Goal: Task Accomplishment & Management: Complete application form

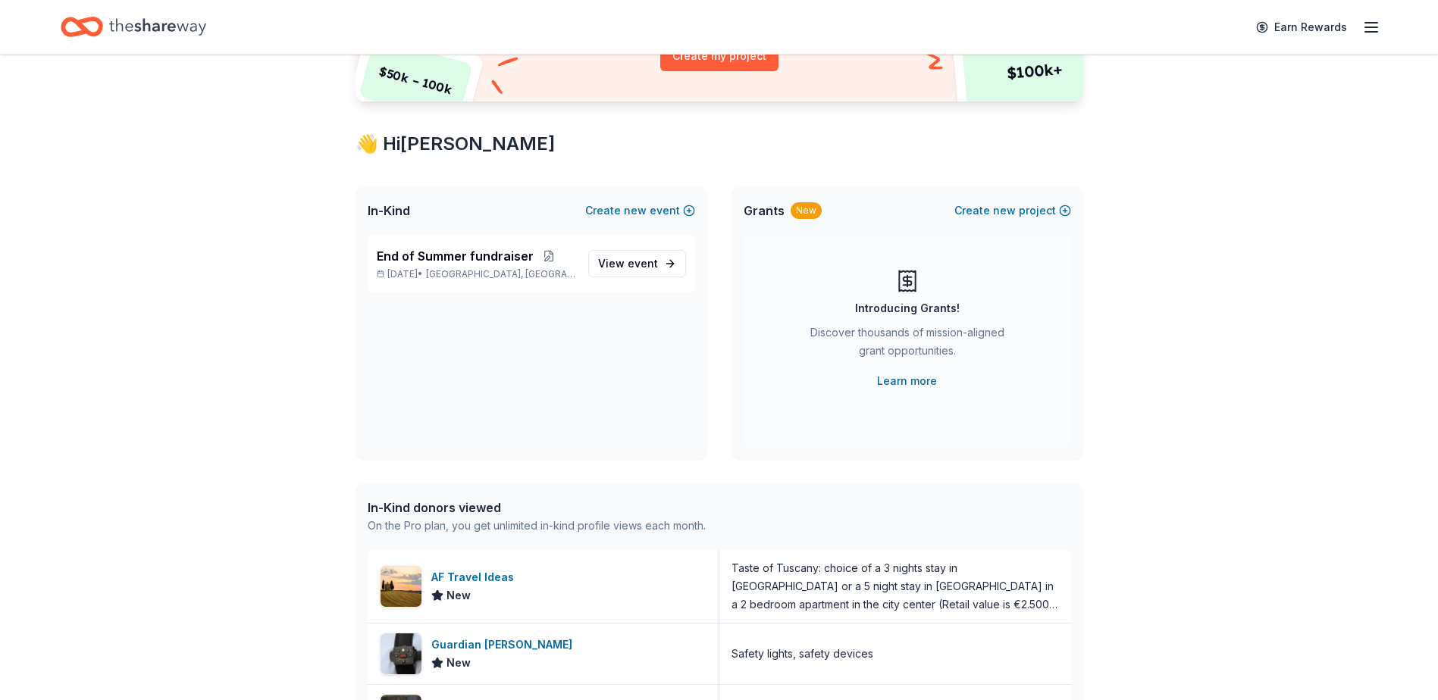
scroll to position [227, 0]
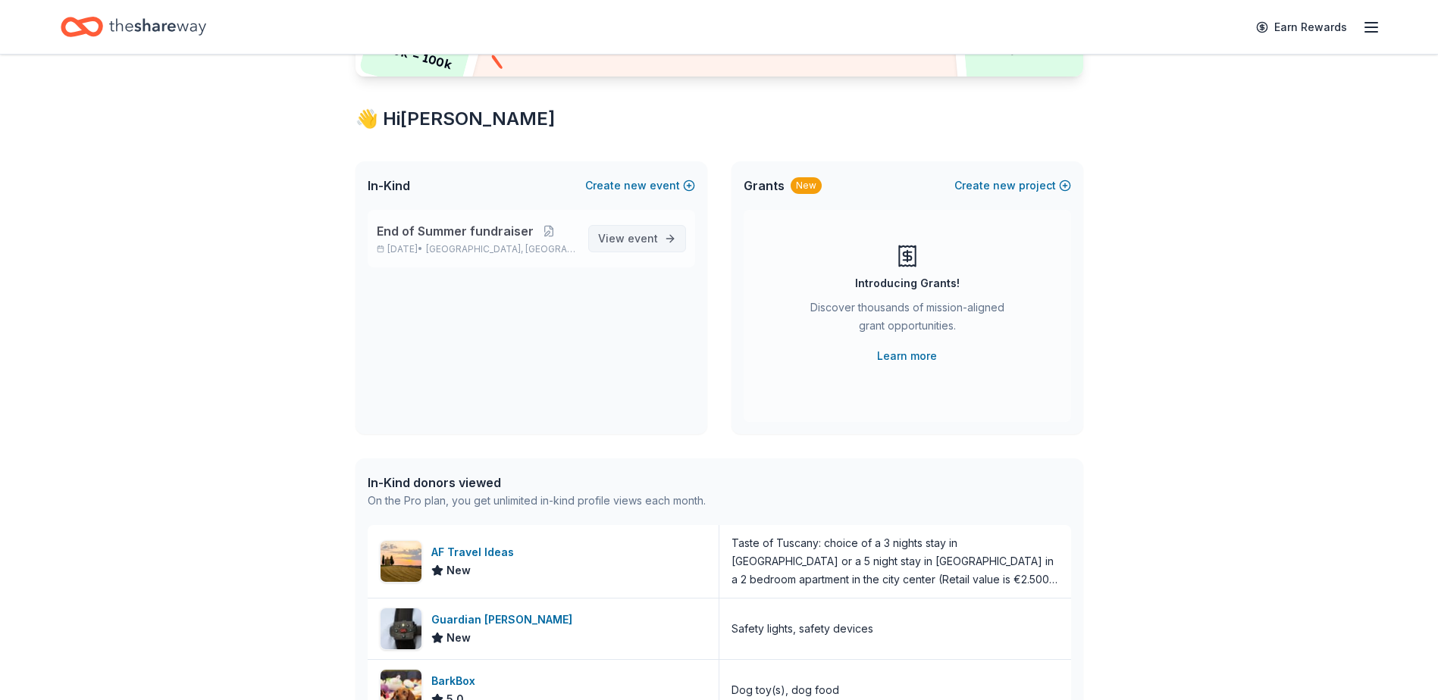
click at [628, 236] on span "View event" at bounding box center [628, 239] width 60 height 18
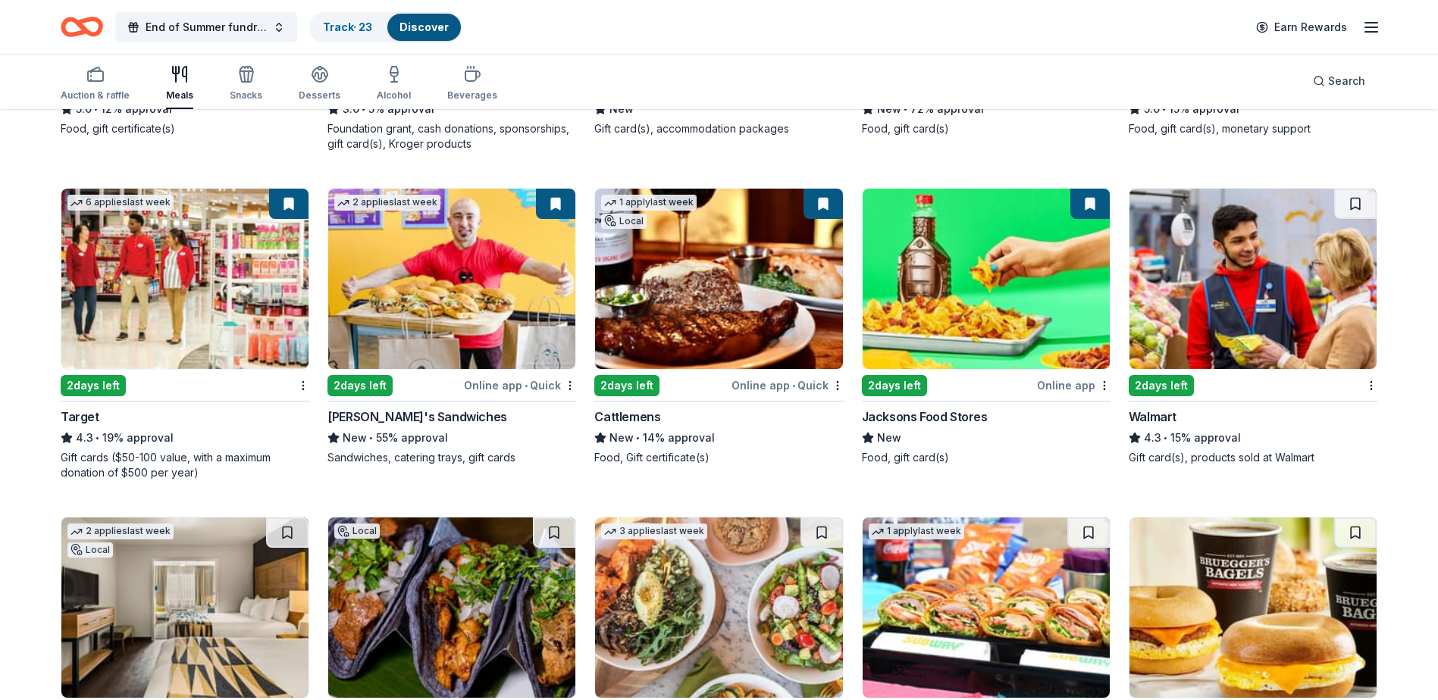
scroll to position [758, 0]
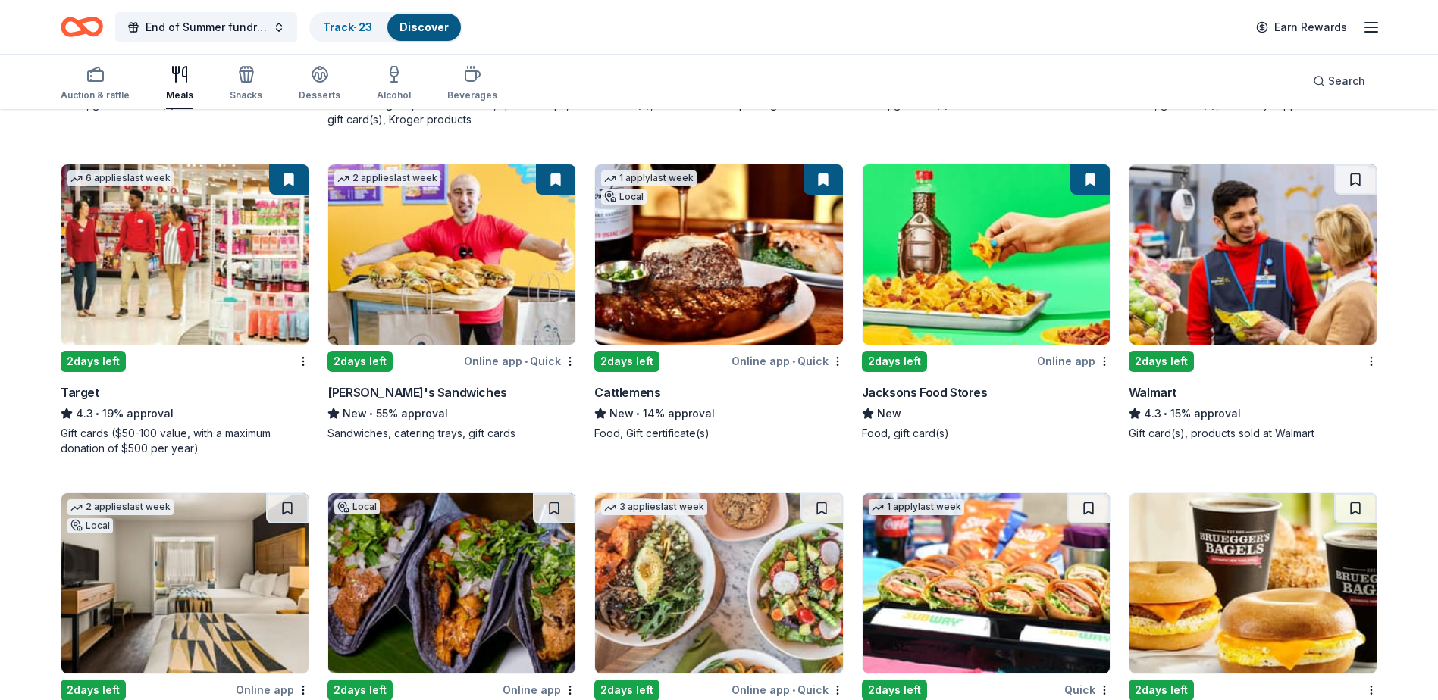
click at [1261, 288] on img at bounding box center [1252, 254] width 247 height 180
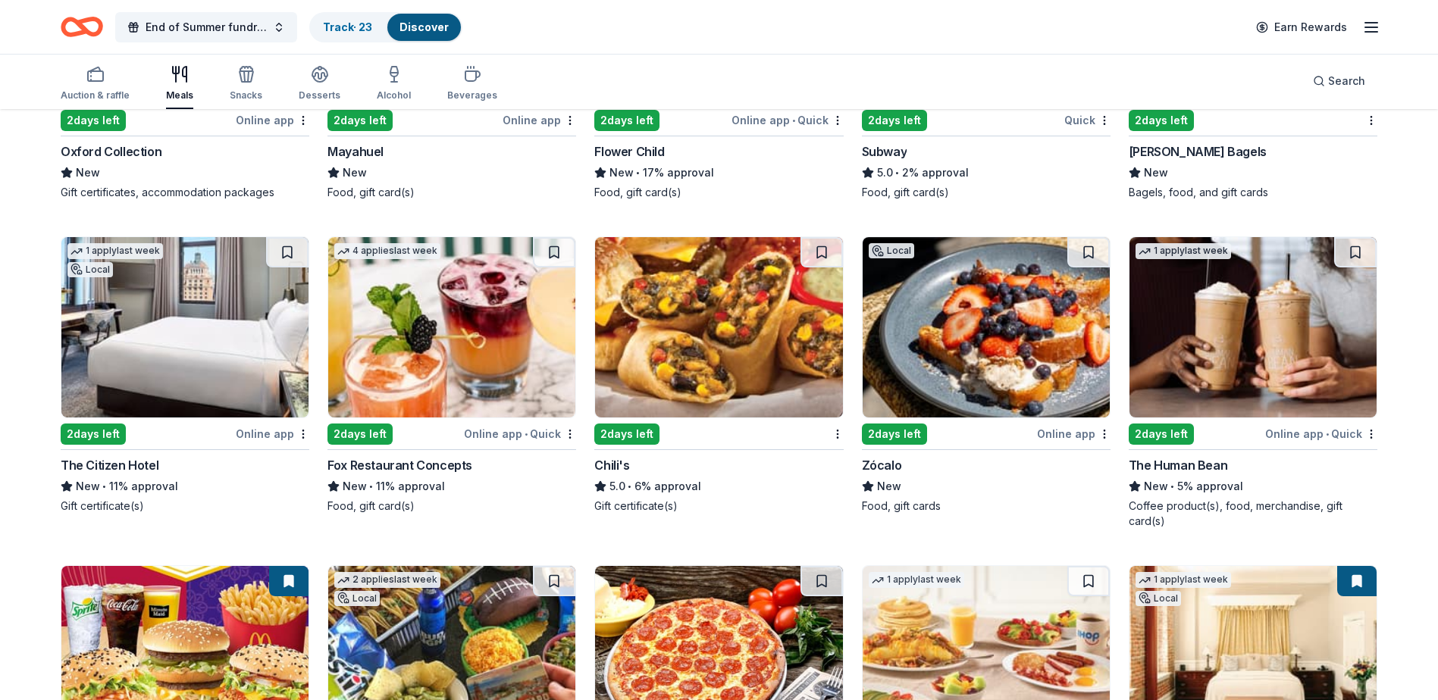
scroll to position [1404, 0]
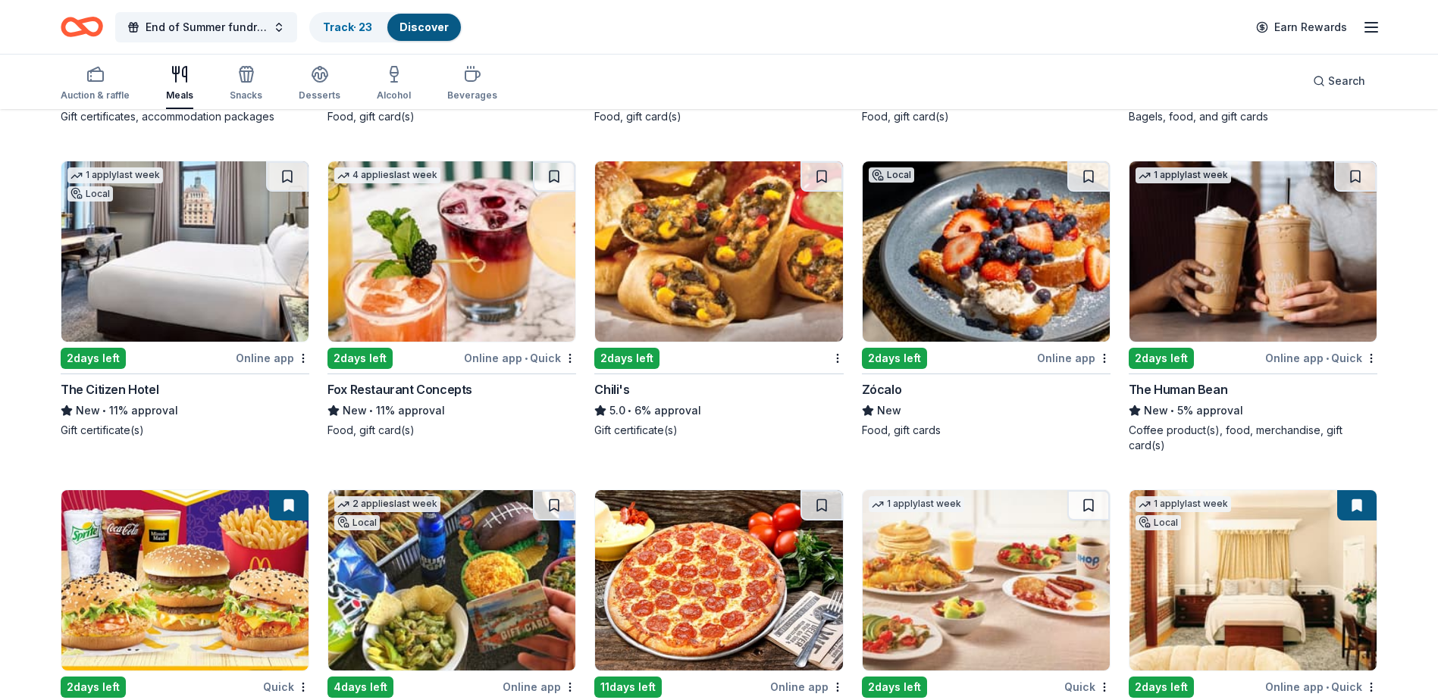
click at [763, 250] on img at bounding box center [718, 251] width 247 height 180
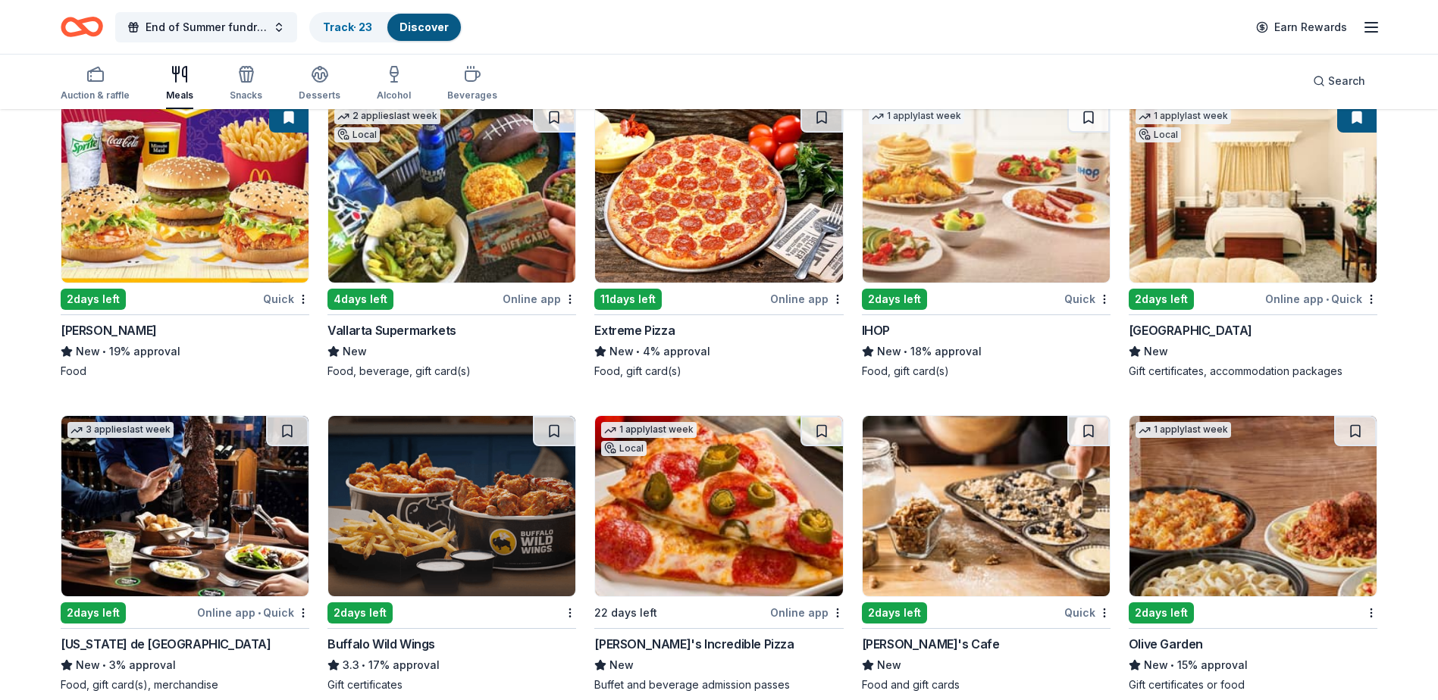
scroll to position [1819, 0]
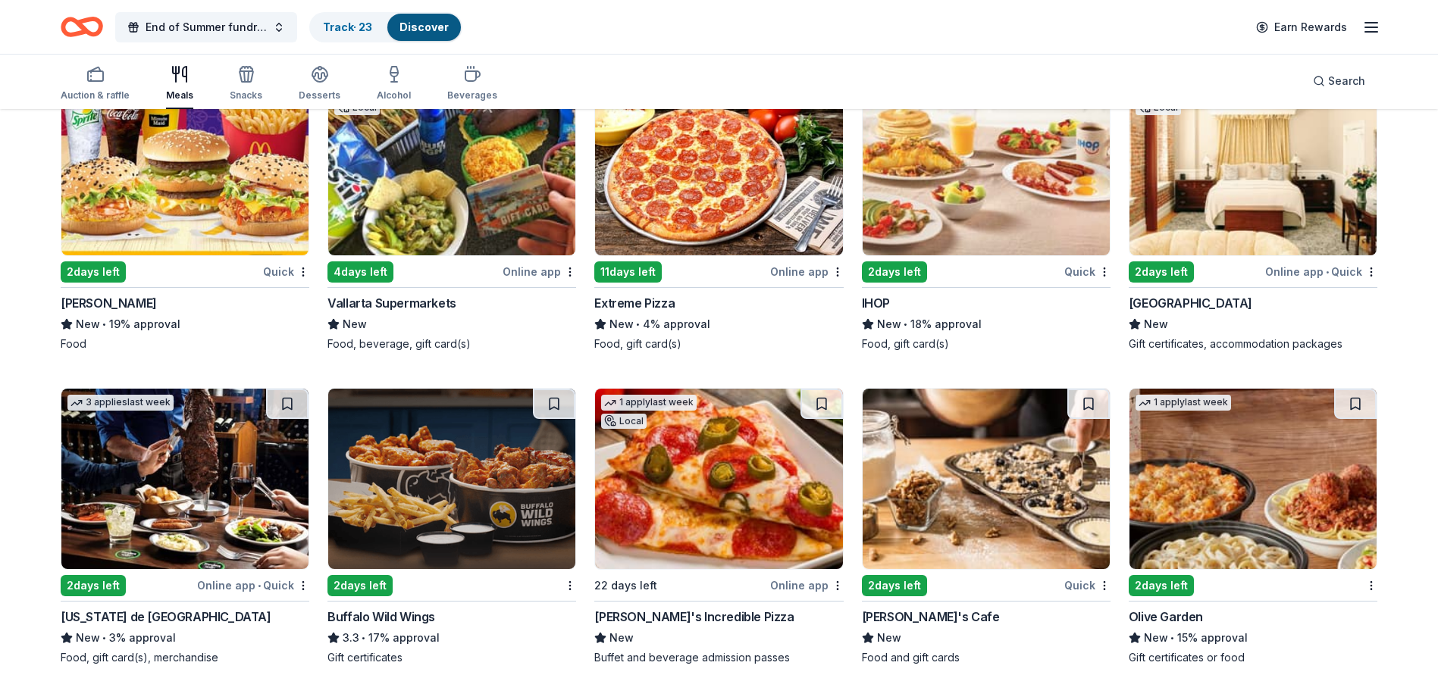
click at [442, 482] on img at bounding box center [451, 479] width 247 height 180
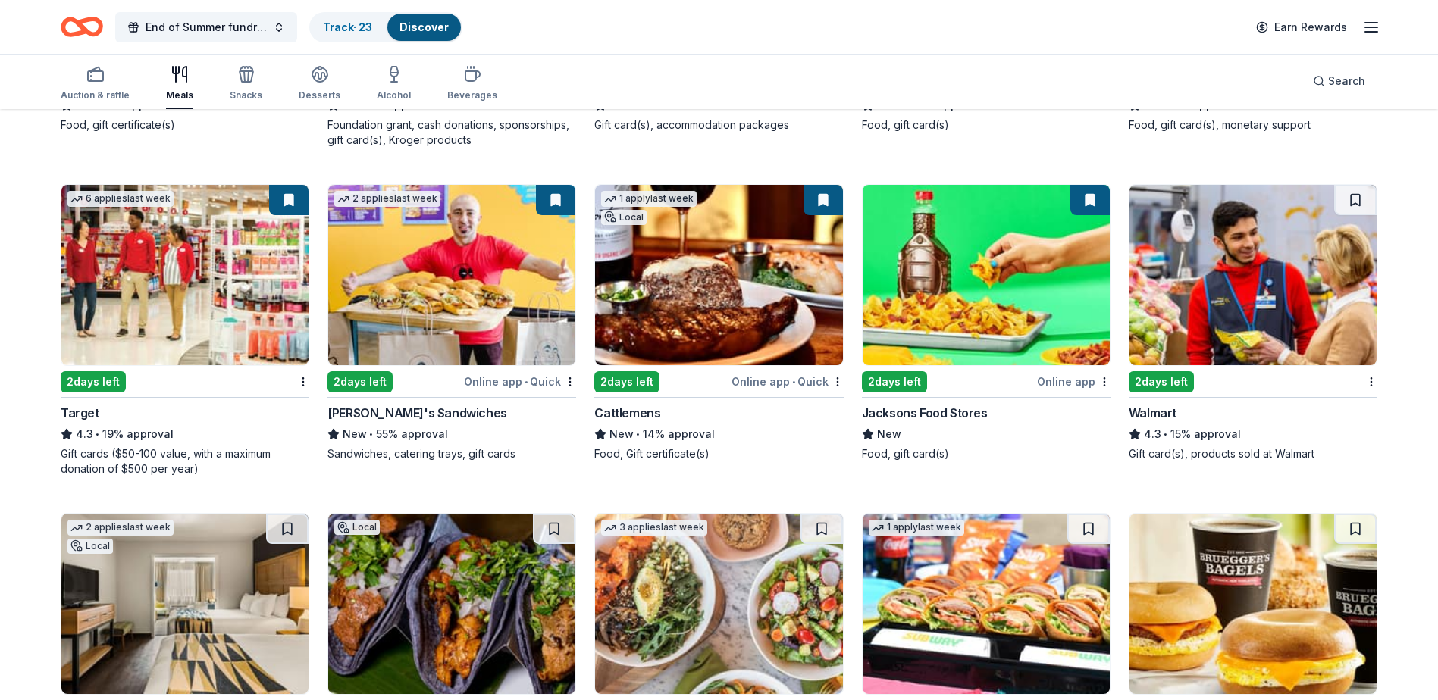
scroll to position [758, 0]
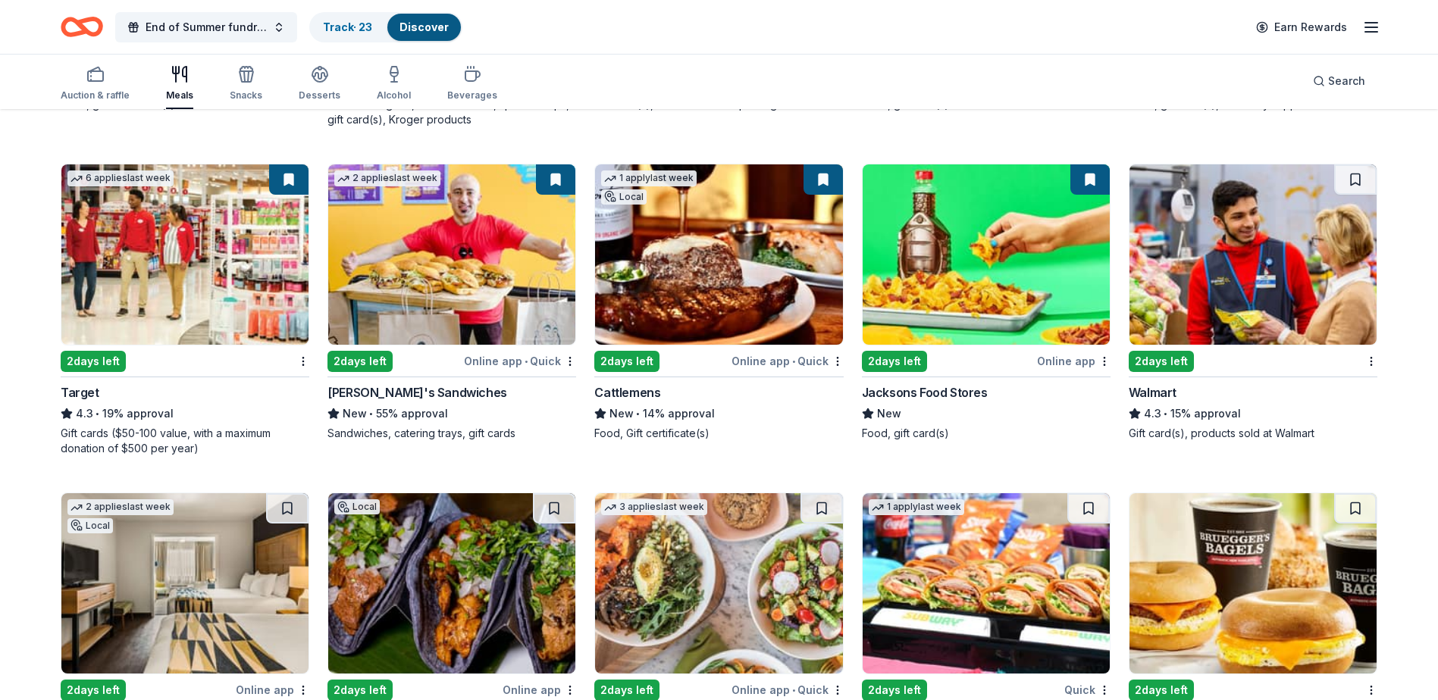
click at [149, 284] on img at bounding box center [184, 254] width 247 height 180
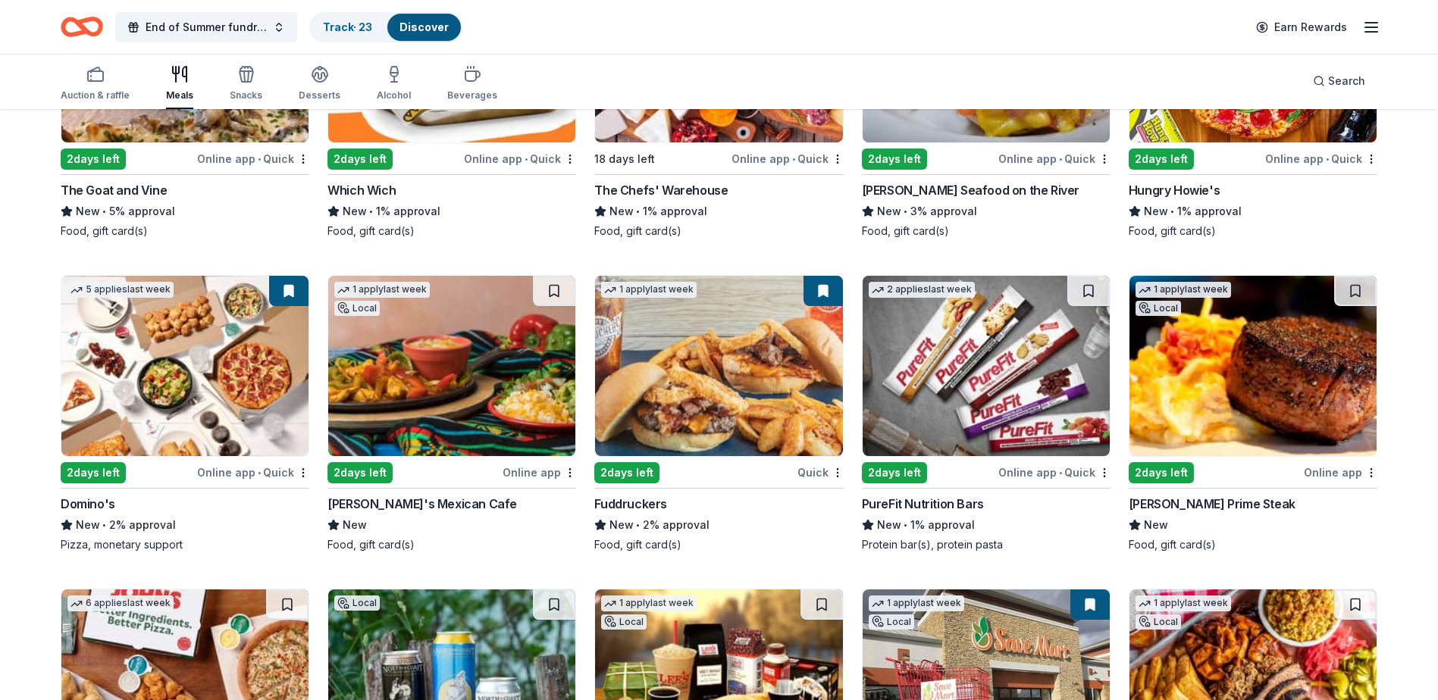
scroll to position [3475, 0]
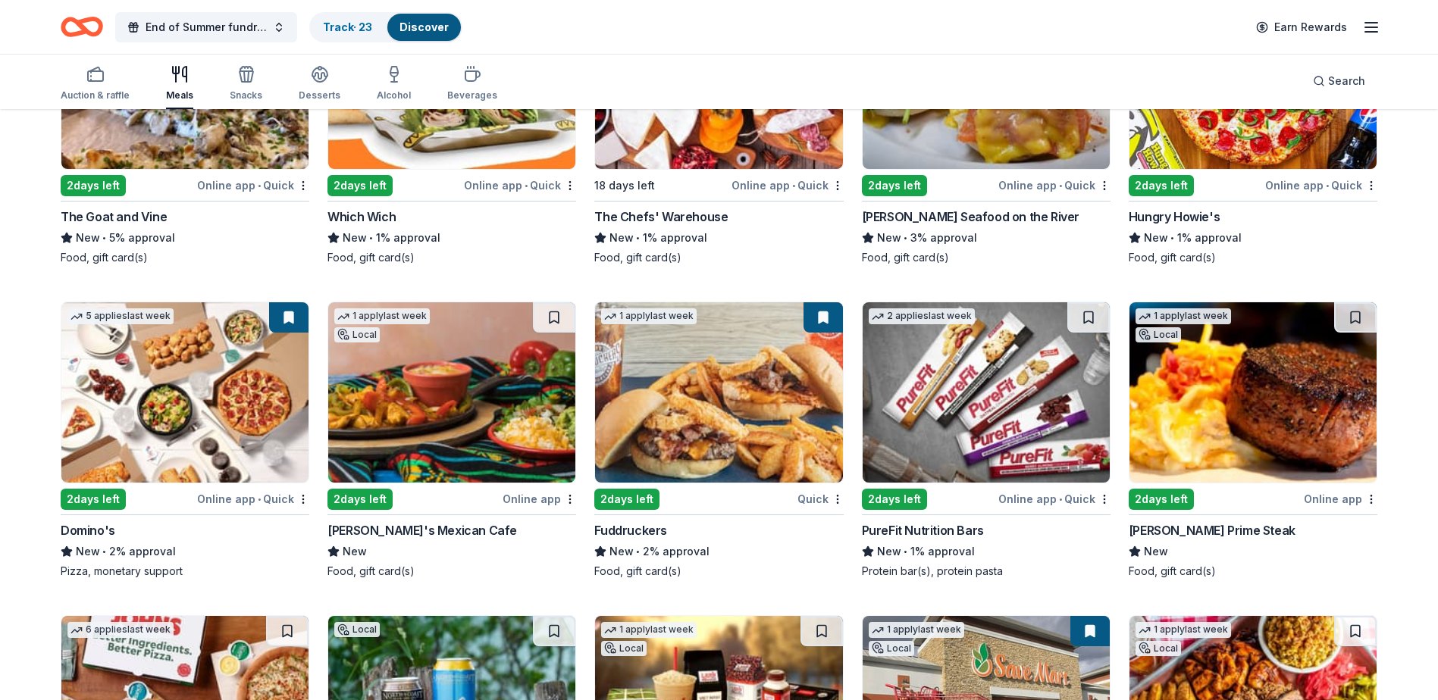
click at [138, 398] on img at bounding box center [184, 392] width 247 height 180
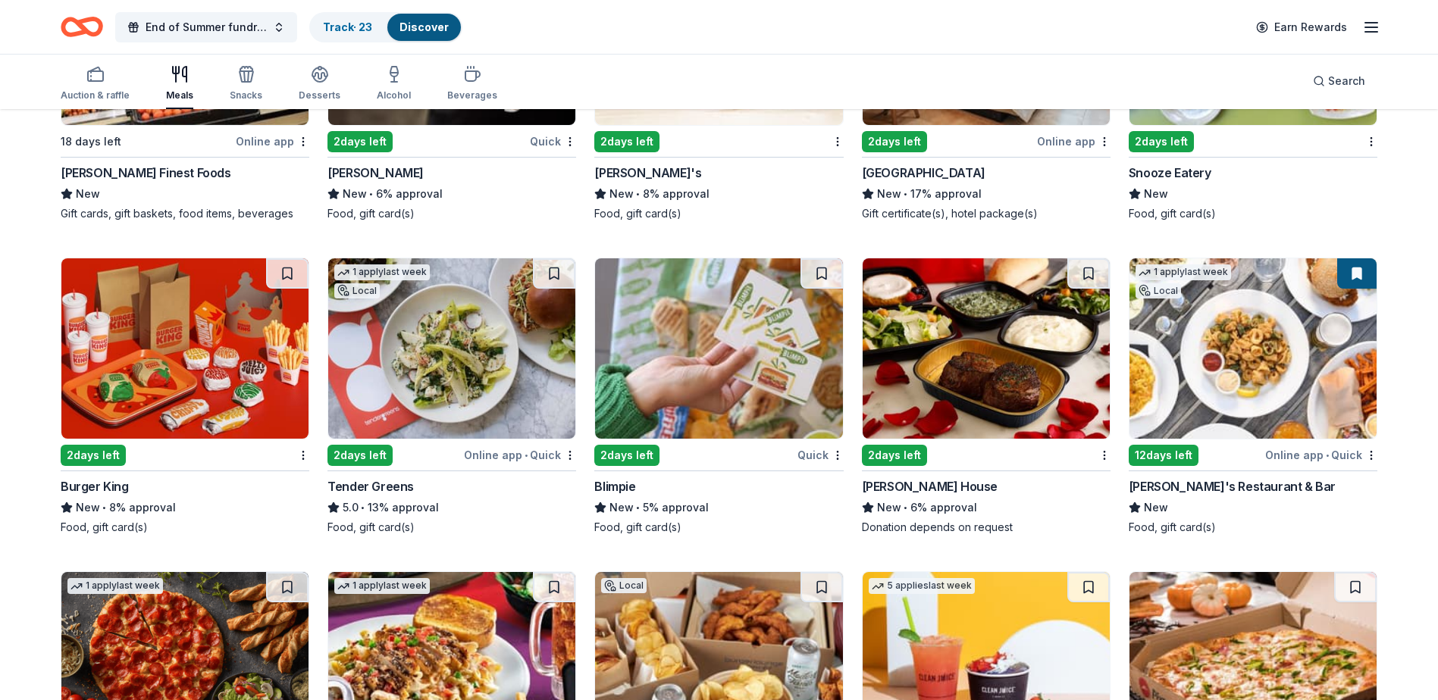
scroll to position [2521, 0]
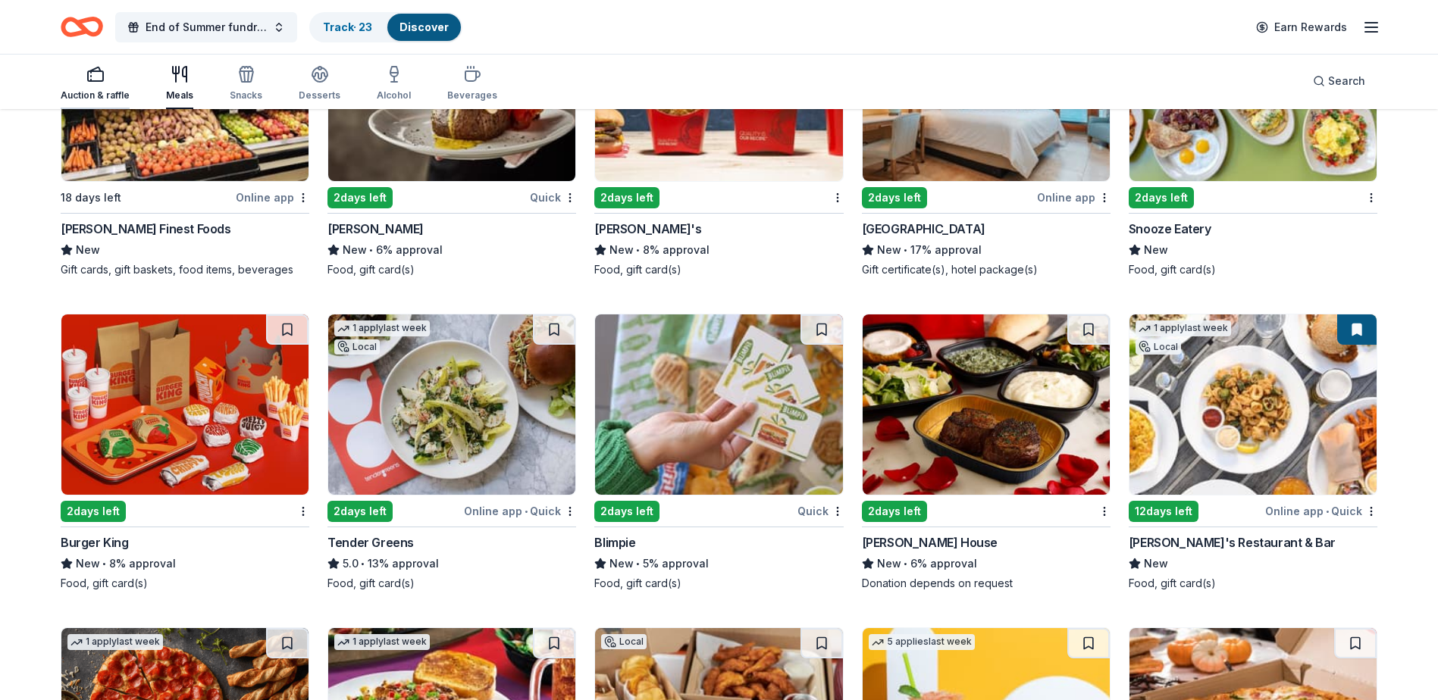
click at [90, 94] on div "Auction & raffle" at bounding box center [95, 95] width 69 height 12
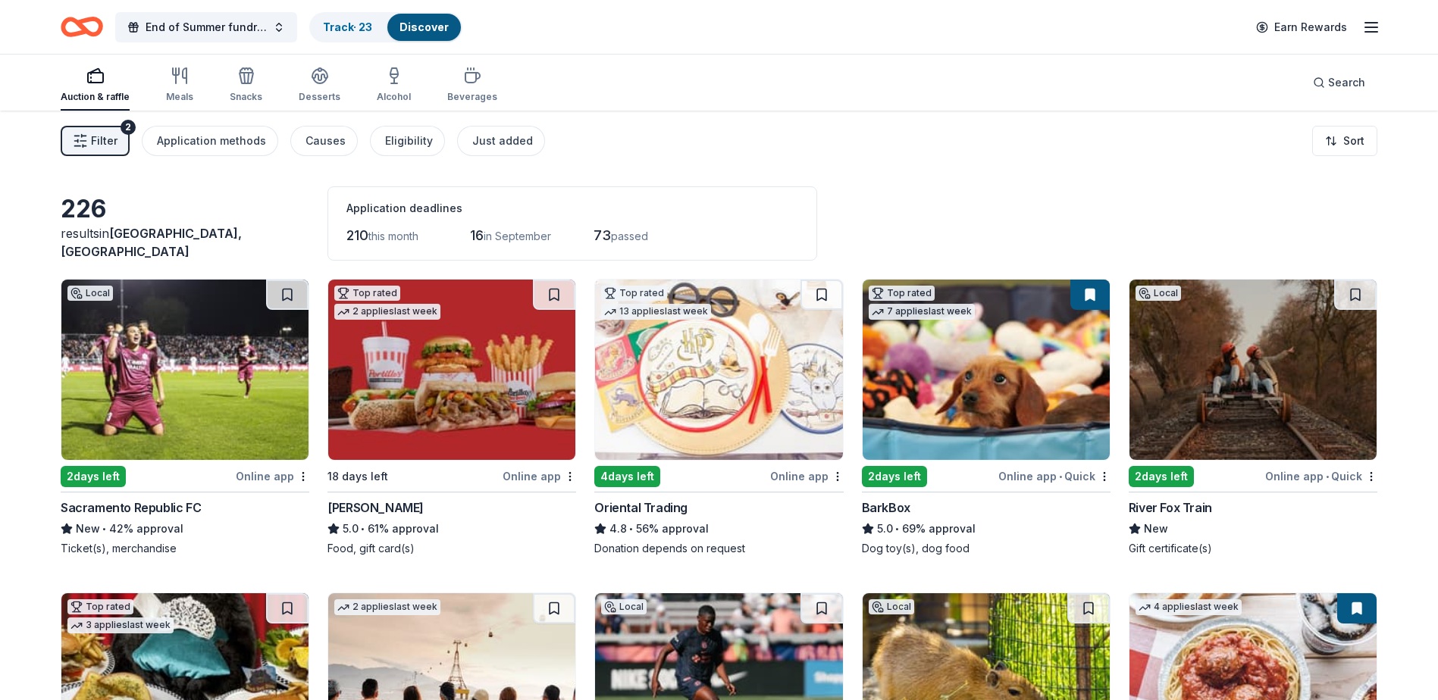
scroll to position [76, 0]
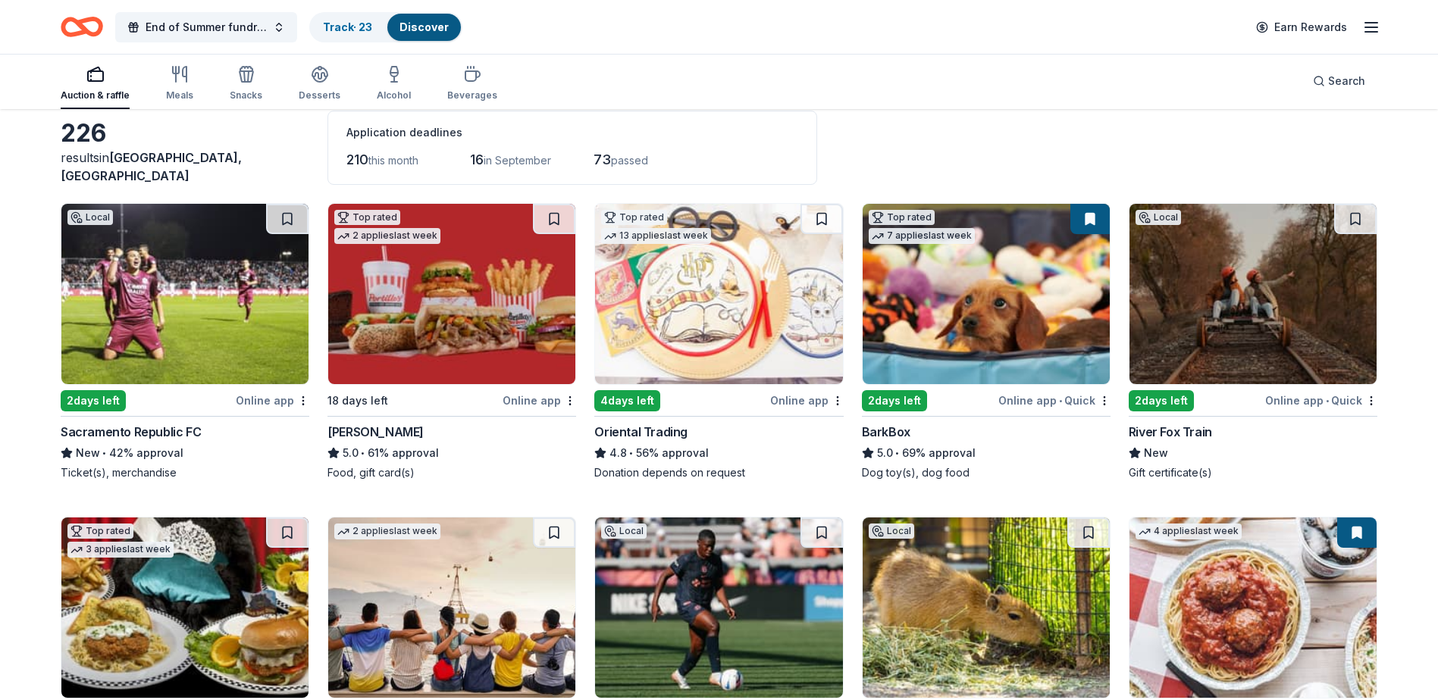
click at [739, 307] on img at bounding box center [718, 294] width 247 height 180
click at [827, 221] on button at bounding box center [821, 219] width 42 height 30
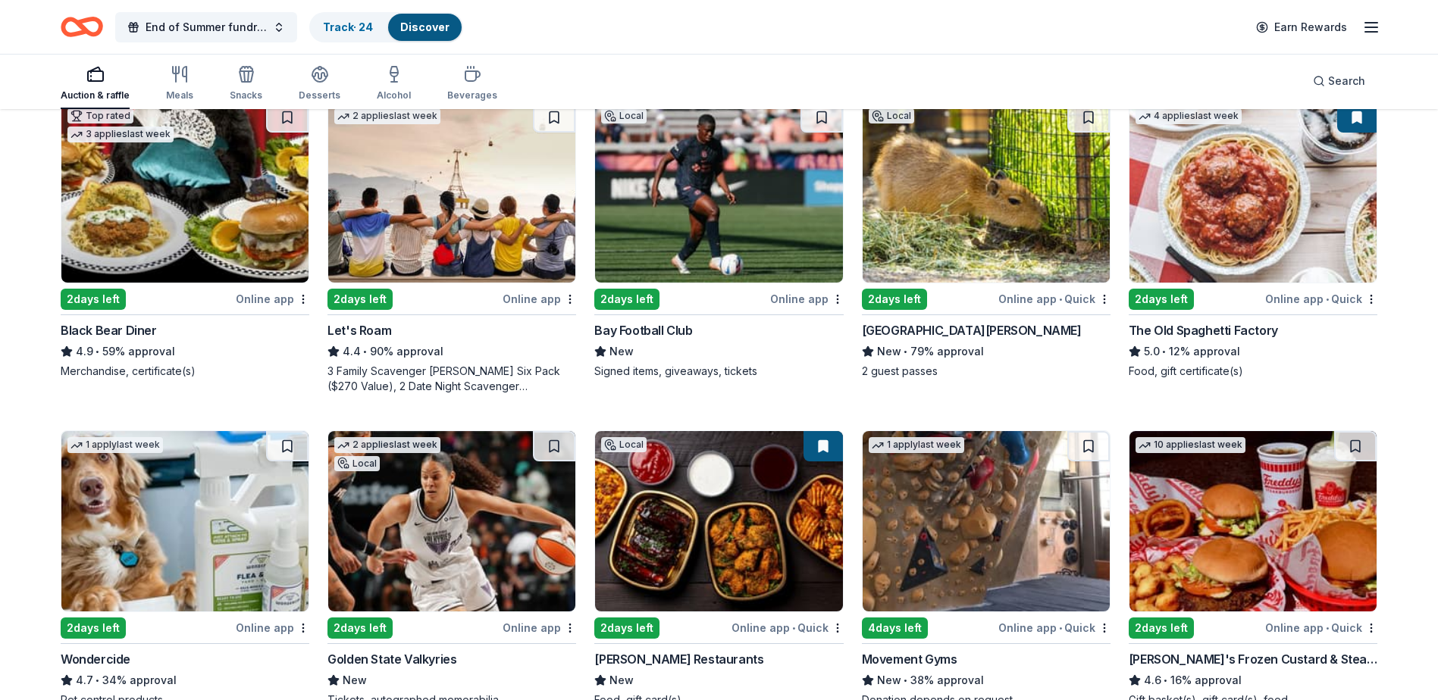
scroll to position [455, 0]
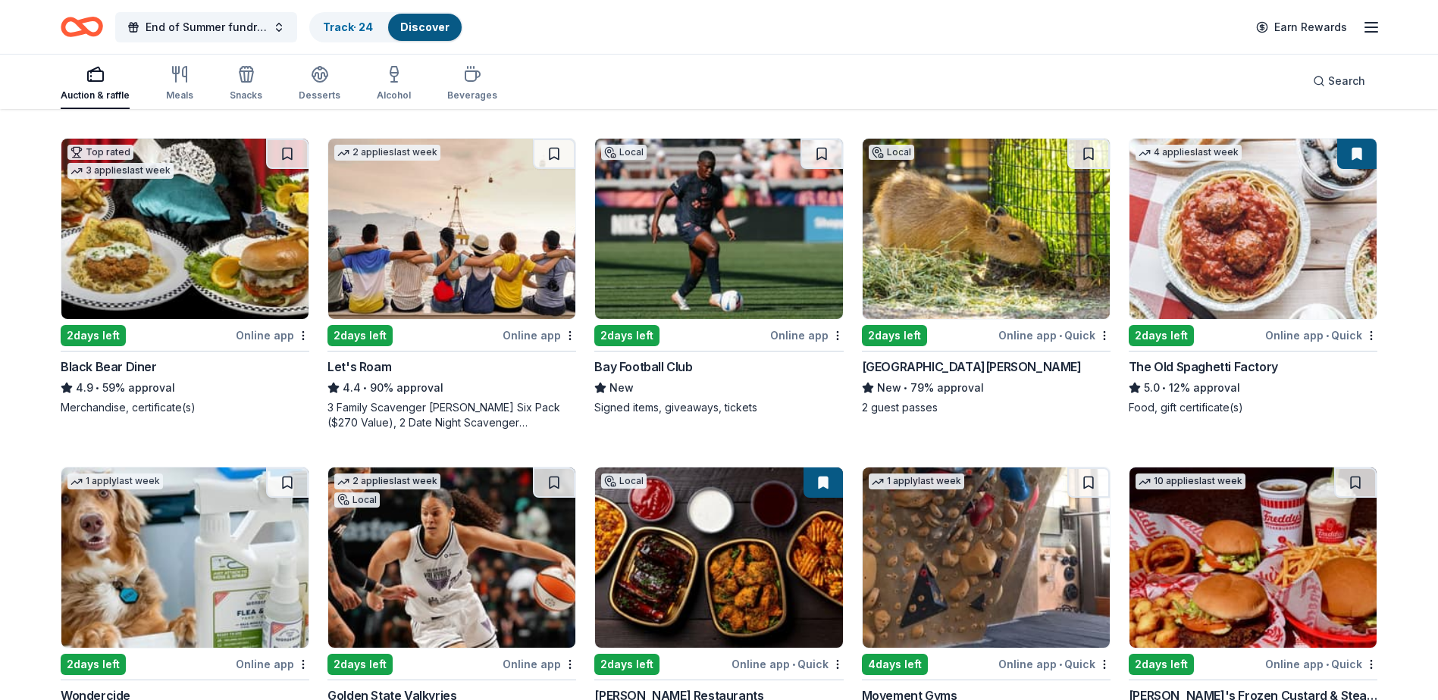
click at [174, 262] on img at bounding box center [184, 229] width 247 height 180
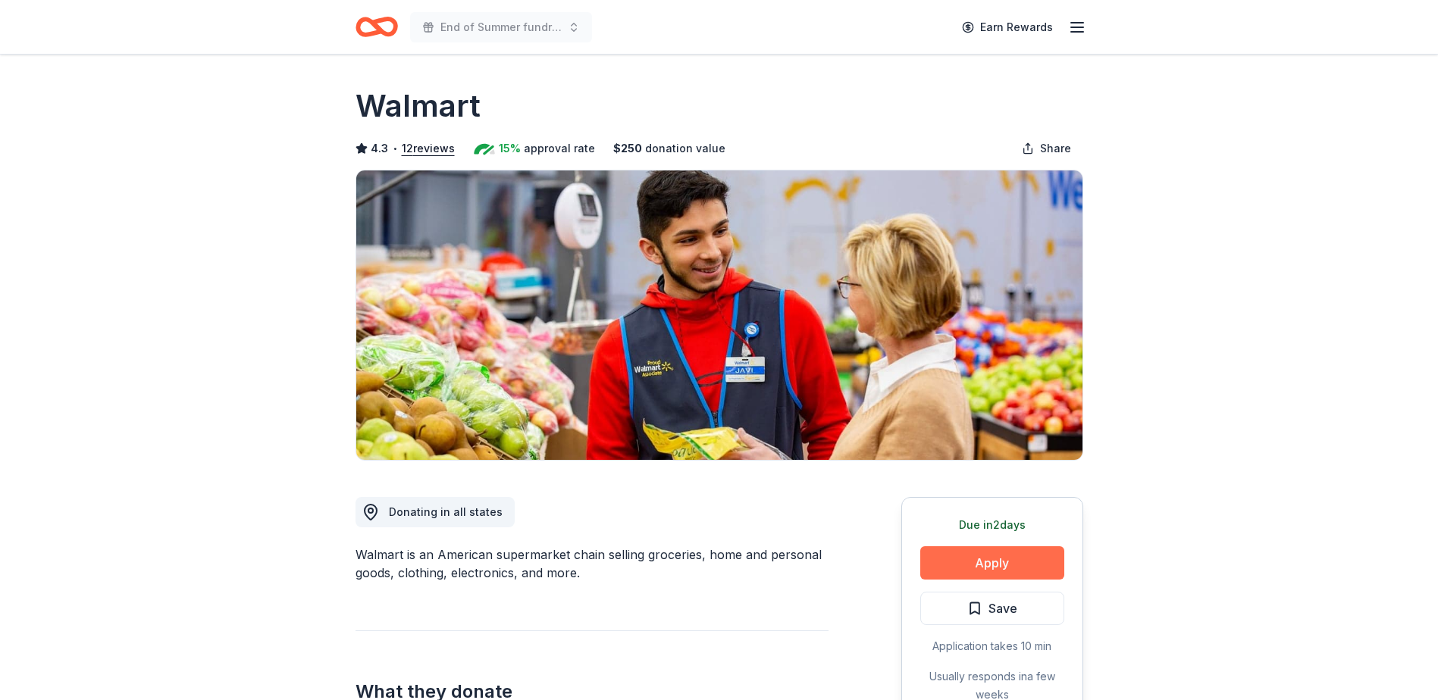
click at [1009, 561] on button "Apply" at bounding box center [992, 563] width 144 height 33
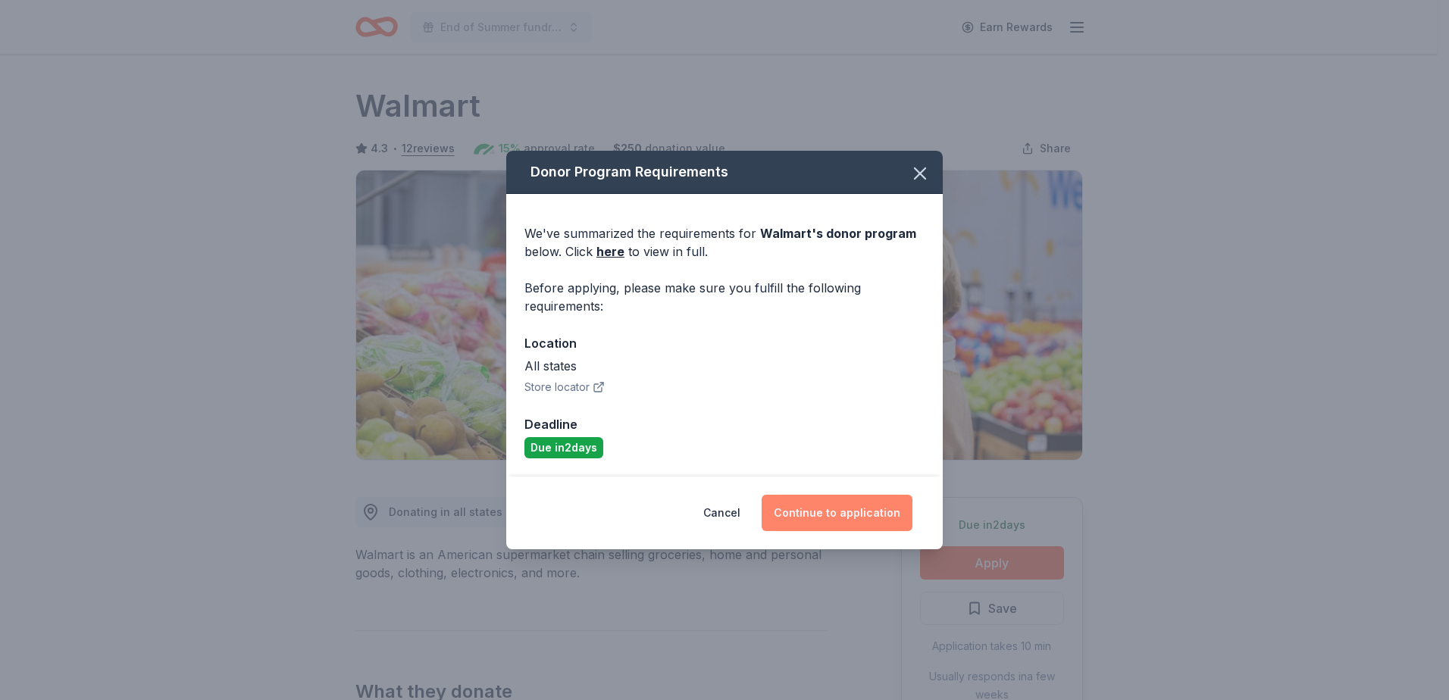
click at [851, 516] on button "Continue to application" at bounding box center [837, 513] width 151 height 36
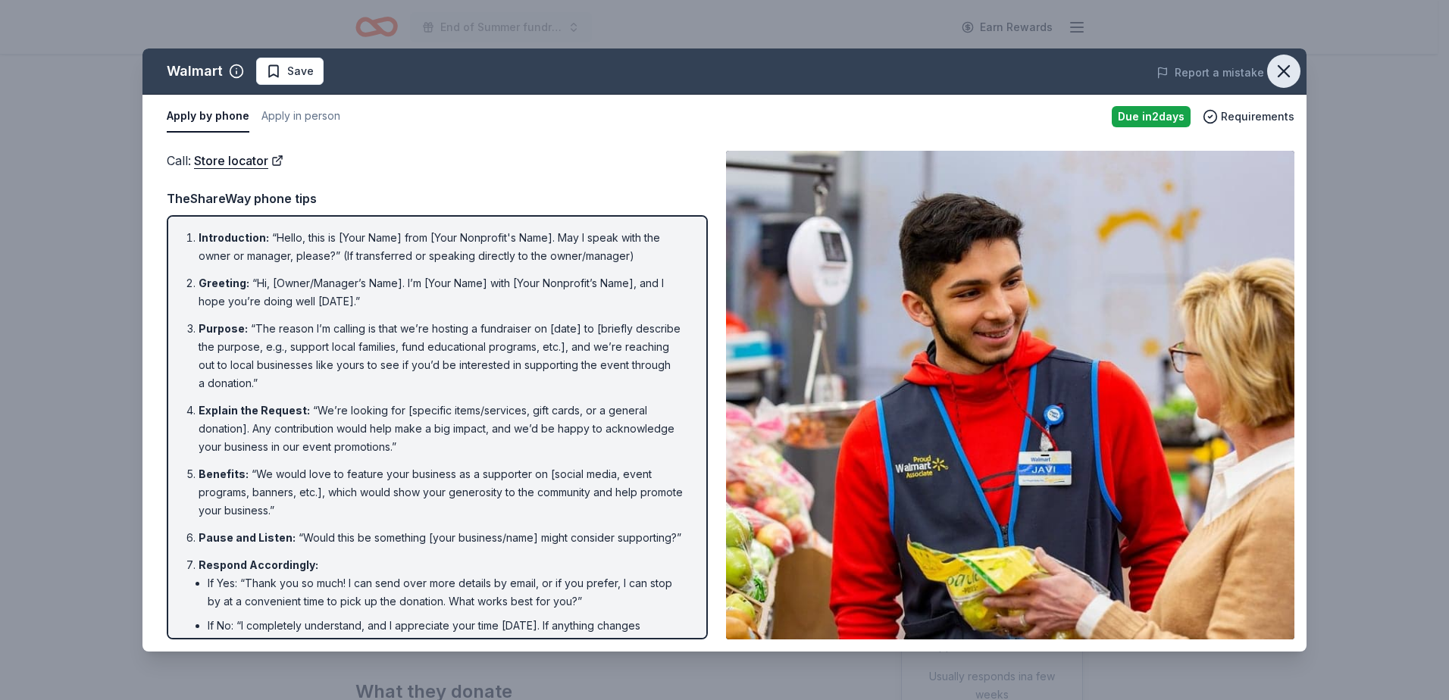
click at [1292, 71] on icon "button" at bounding box center [1284, 71] width 21 height 21
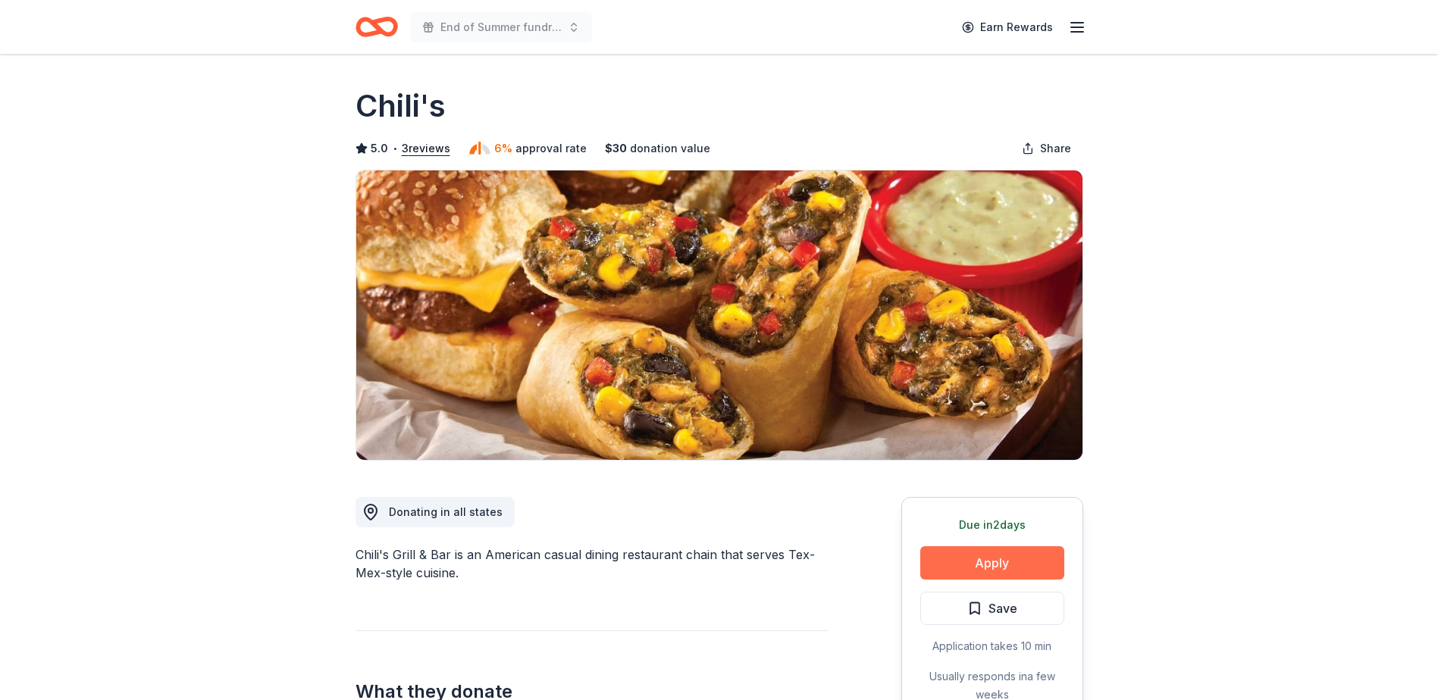
click at [1011, 558] on button "Apply" at bounding box center [992, 563] width 144 height 33
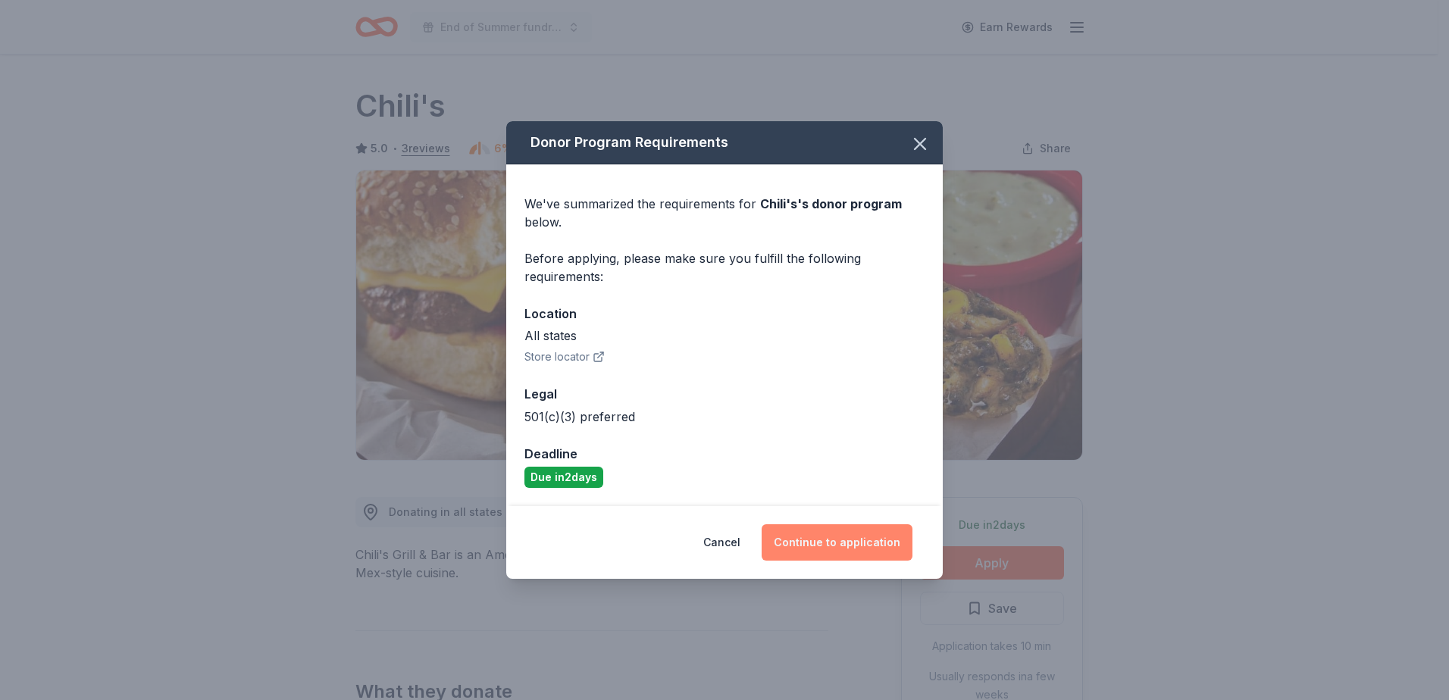
click at [871, 538] on button "Continue to application" at bounding box center [837, 543] width 151 height 36
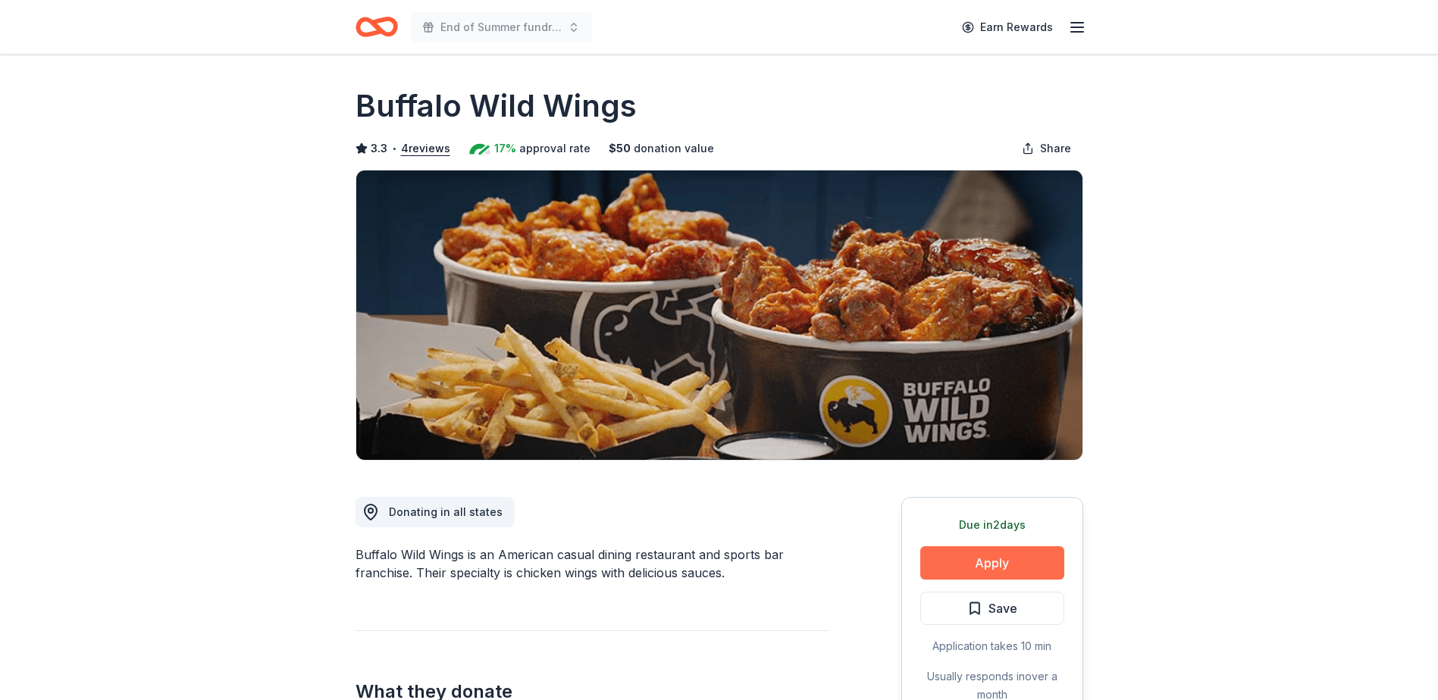
click at [995, 564] on button "Apply" at bounding box center [992, 563] width 144 height 33
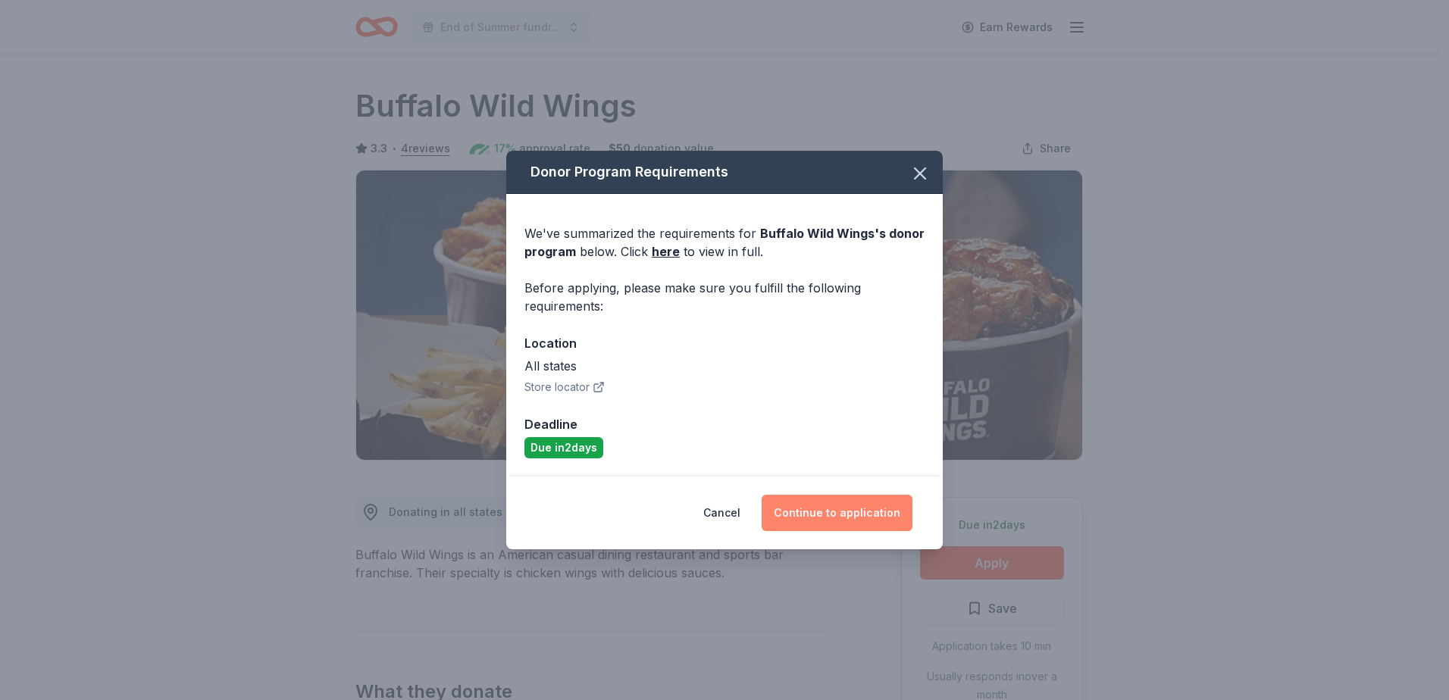
click at [855, 512] on button "Continue to application" at bounding box center [837, 513] width 151 height 36
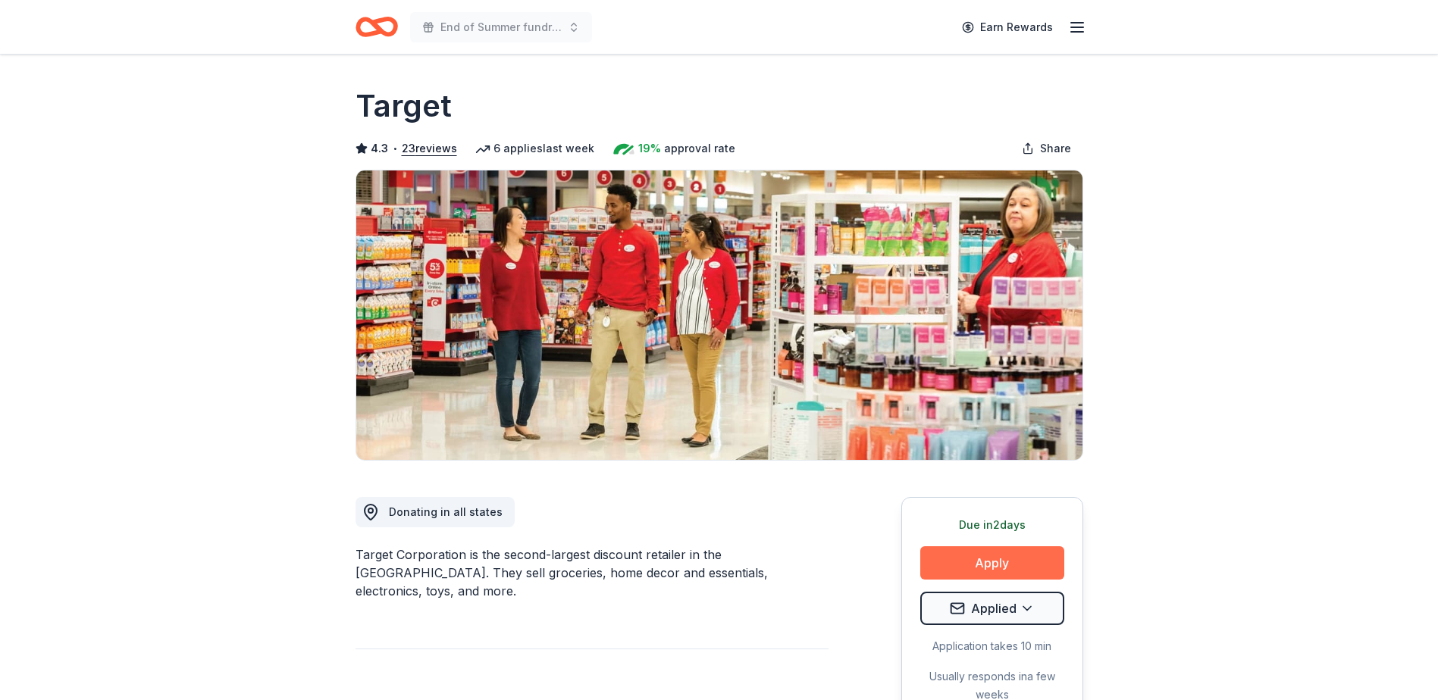
click at [999, 567] on button "Apply" at bounding box center [992, 563] width 144 height 33
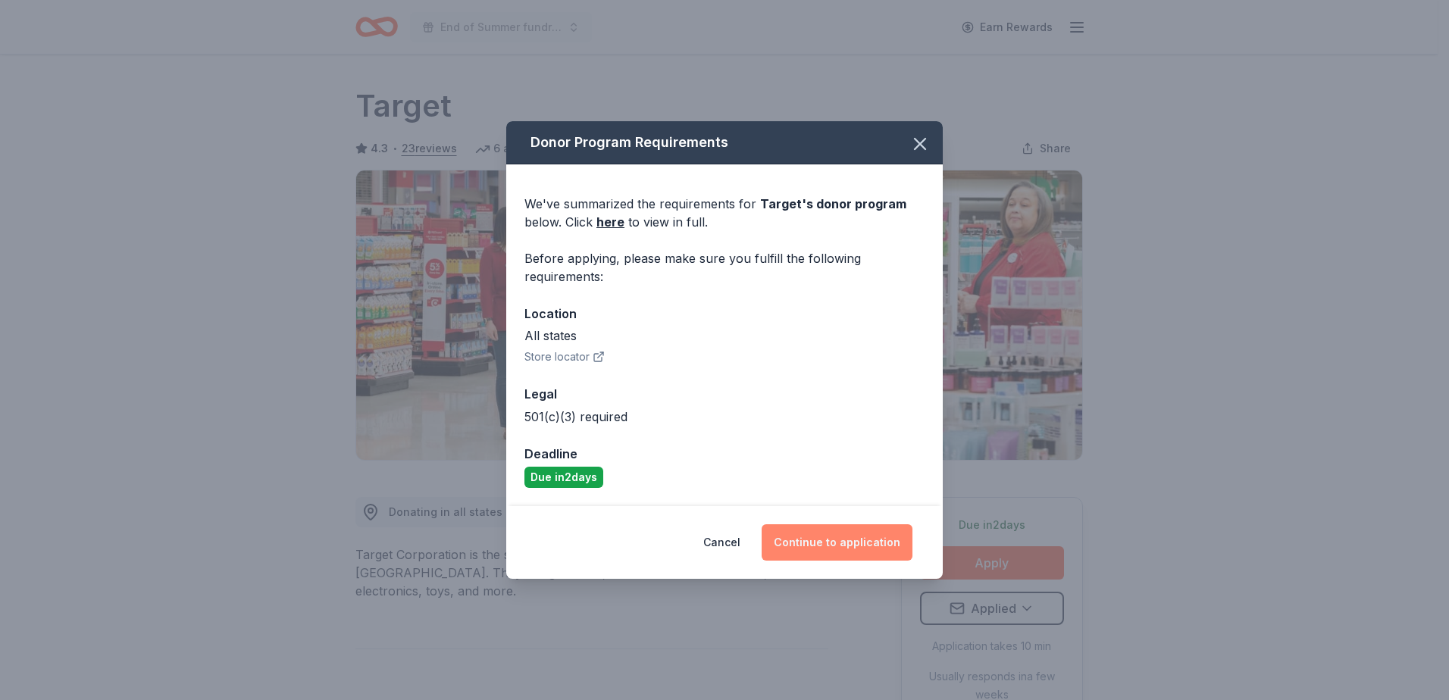
click at [848, 537] on button "Continue to application" at bounding box center [837, 543] width 151 height 36
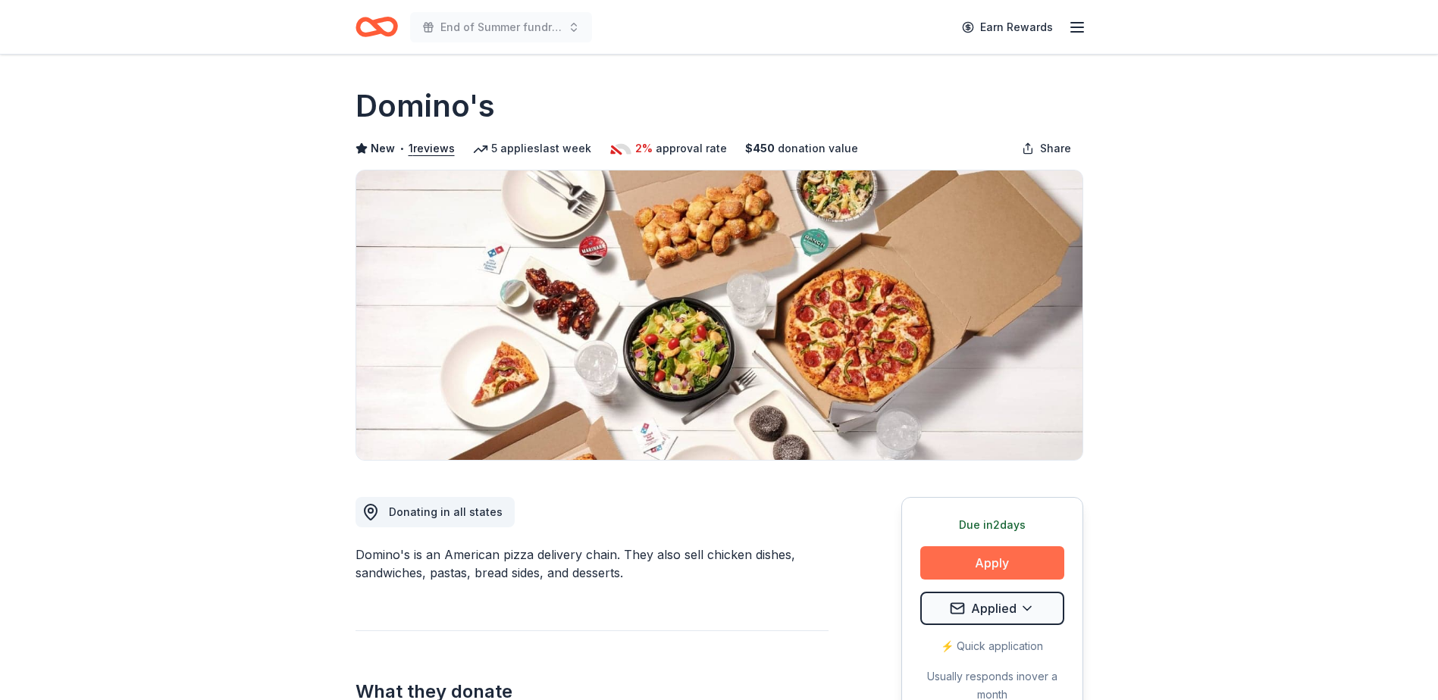
click at [998, 567] on button "Apply" at bounding box center [992, 563] width 144 height 33
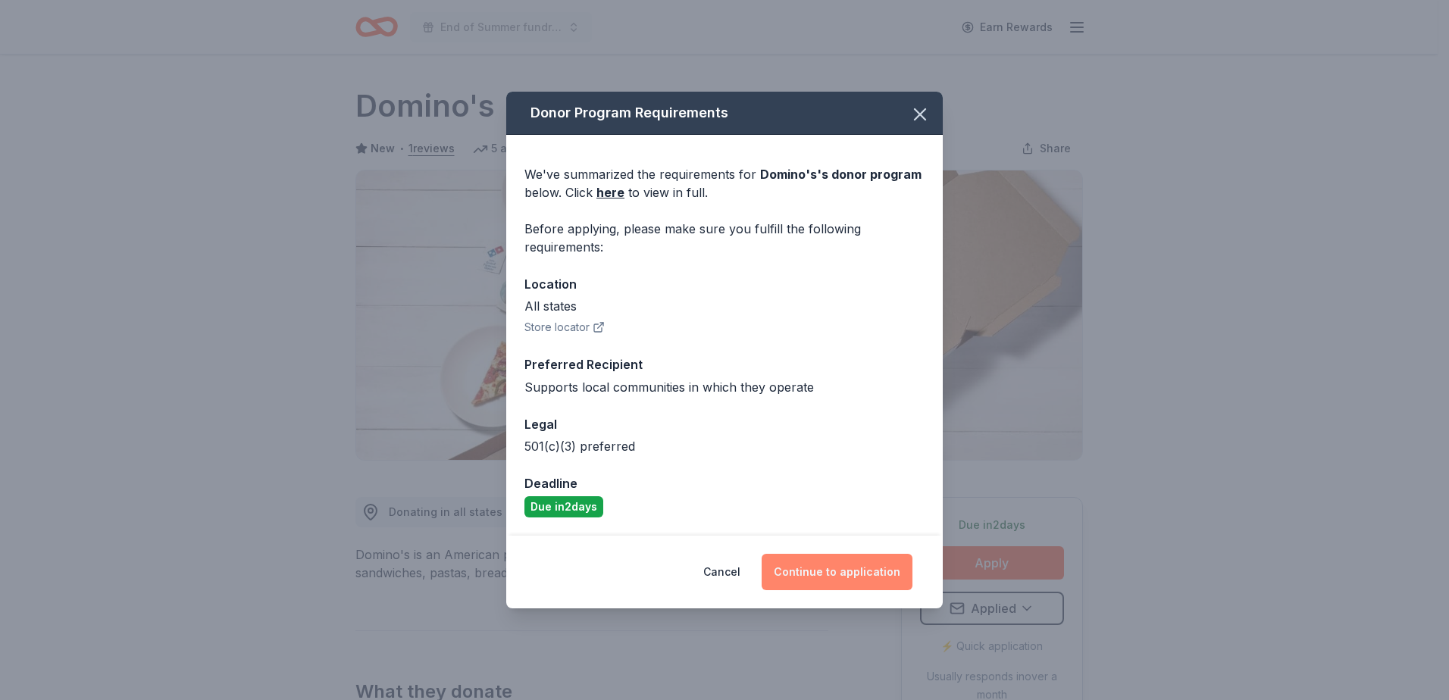
click at [857, 565] on button "Continue to application" at bounding box center [837, 572] width 151 height 36
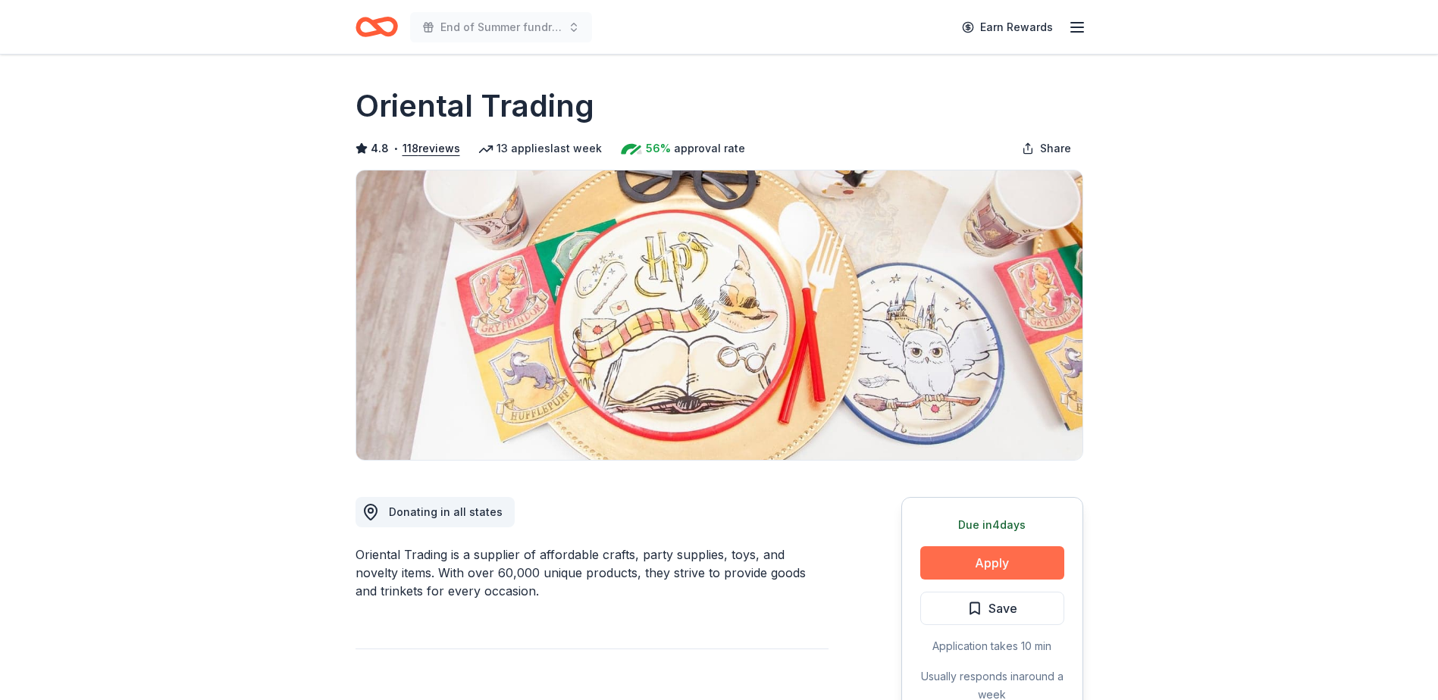
click at [977, 564] on button "Apply" at bounding box center [992, 563] width 144 height 33
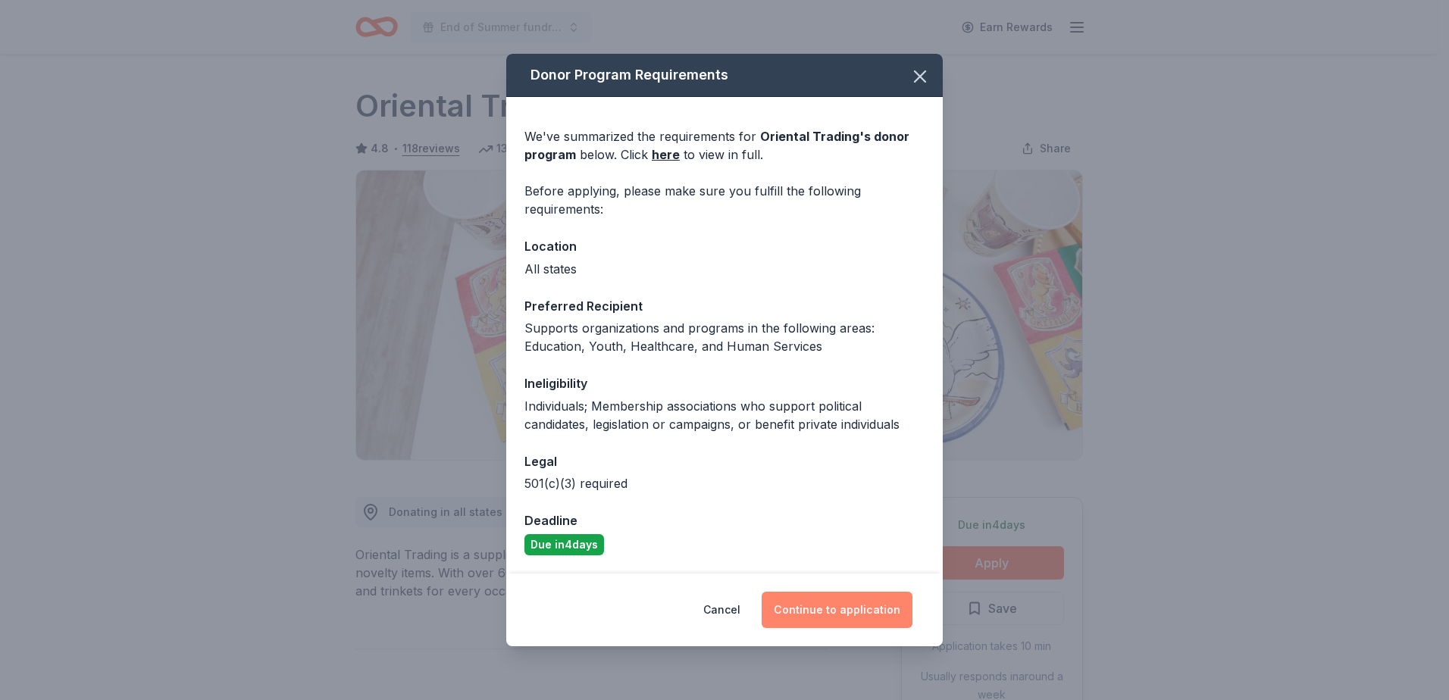
click at [867, 612] on button "Continue to application" at bounding box center [837, 610] width 151 height 36
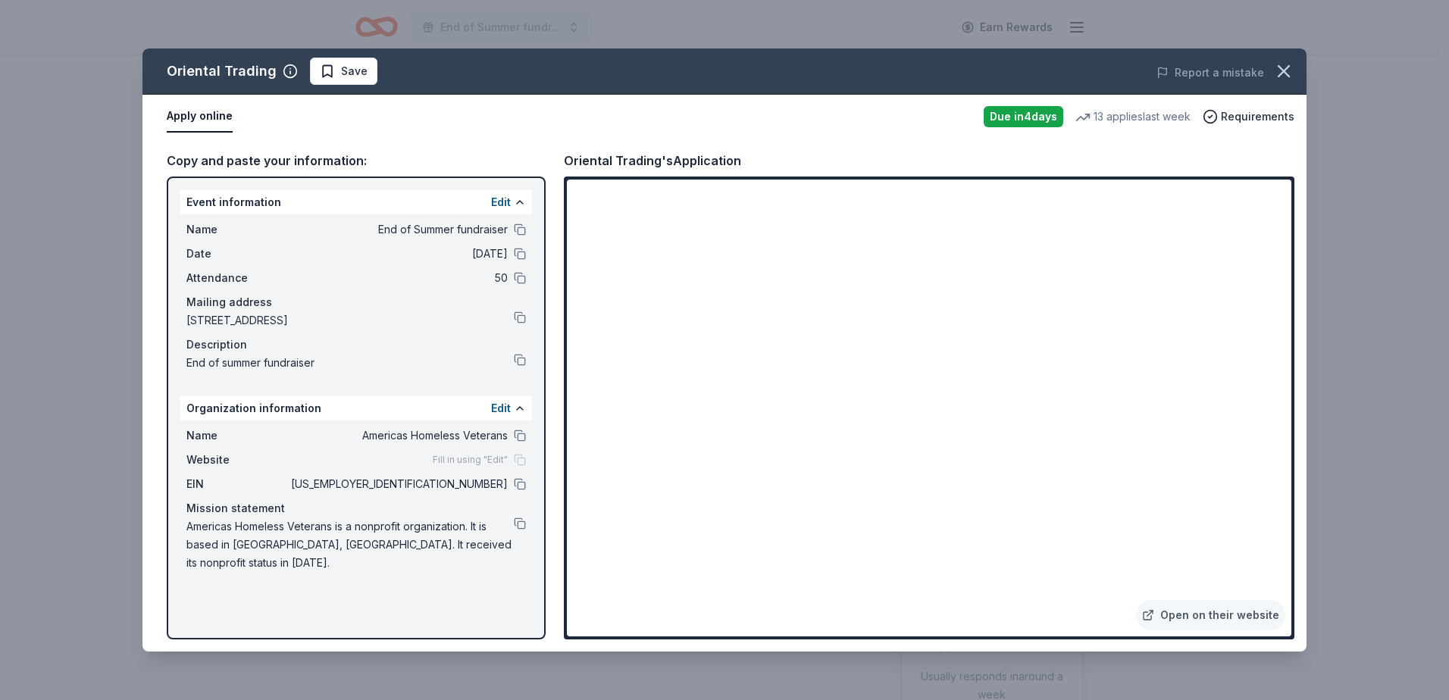
drag, startPoint x: 179, startPoint y: 203, endPoint x: 221, endPoint y: 252, distance: 64.0
click at [221, 252] on div "Event information Edit Name End of Summer fundraiser Date 09/19/25 Attendance 5…" at bounding box center [356, 408] width 379 height 463
click at [1273, 71] on button "button" at bounding box center [1283, 71] width 33 height 33
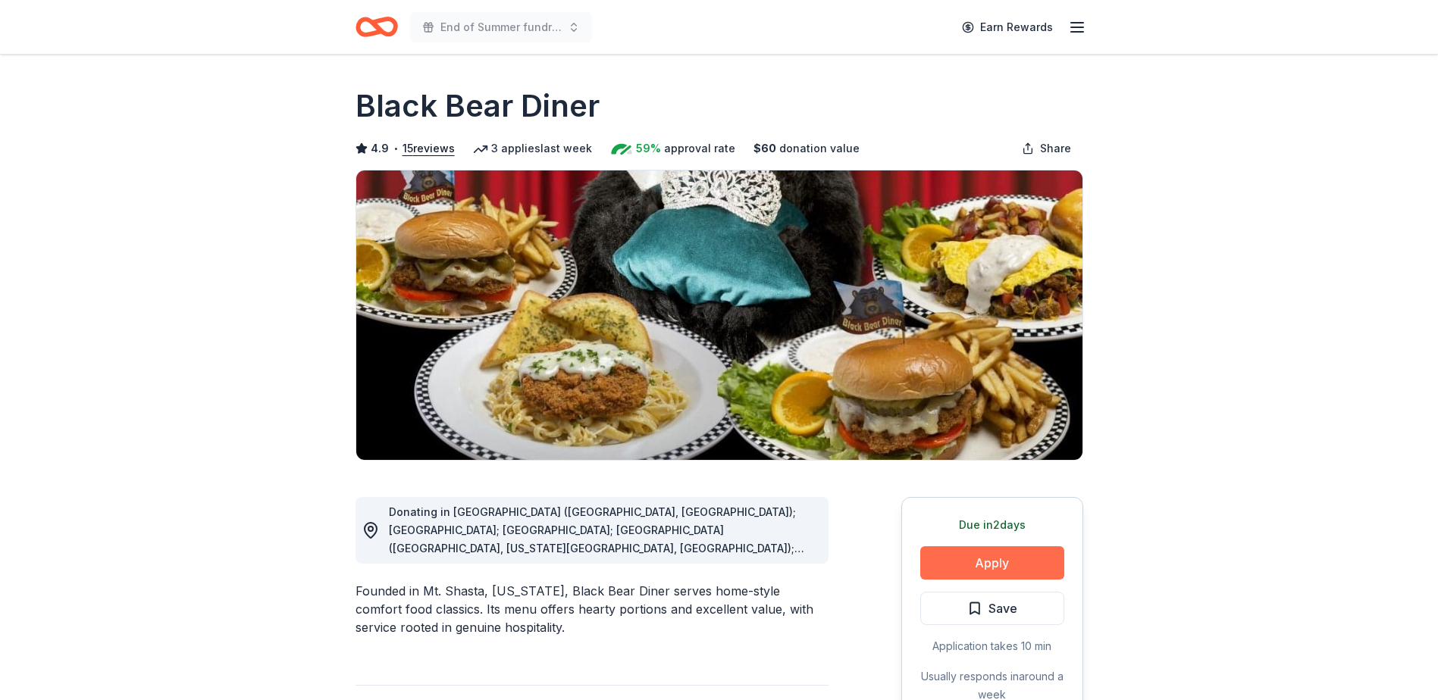
click at [970, 569] on button "Apply" at bounding box center [992, 563] width 144 height 33
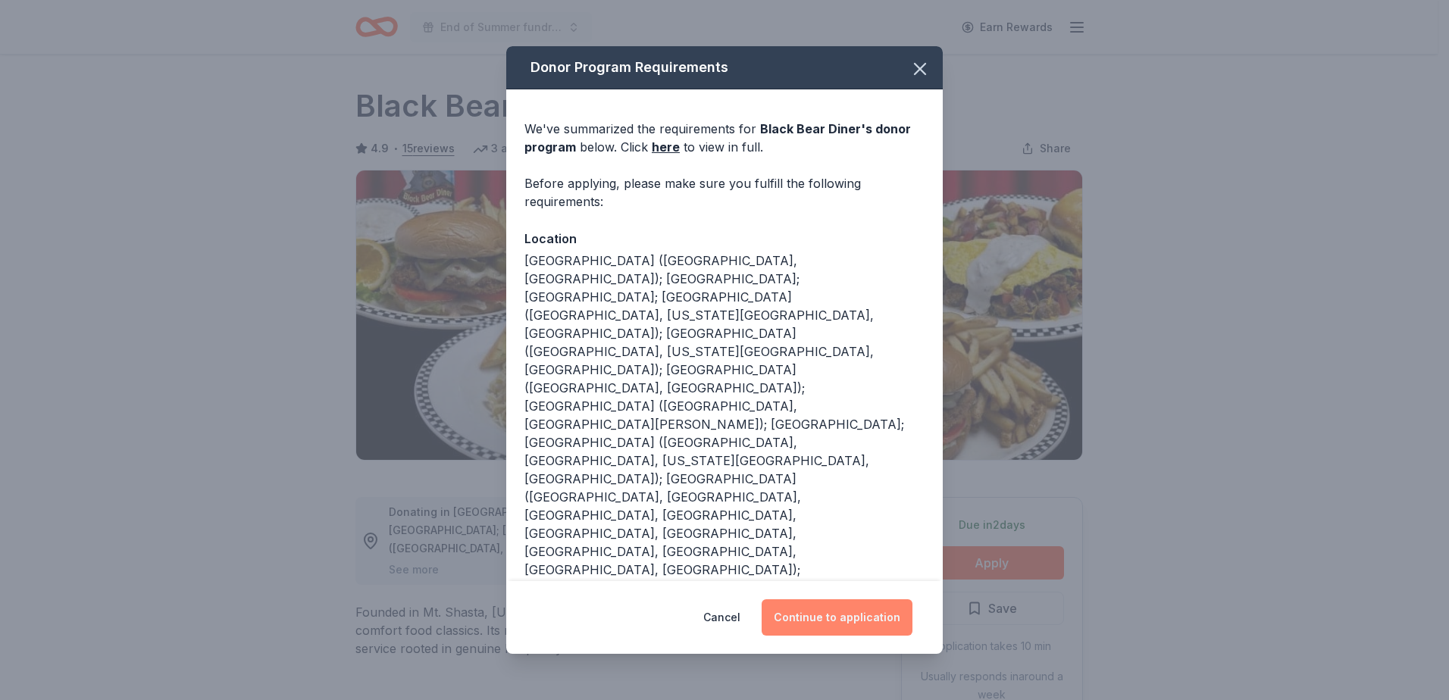
click at [863, 603] on button "Continue to application" at bounding box center [837, 618] width 151 height 36
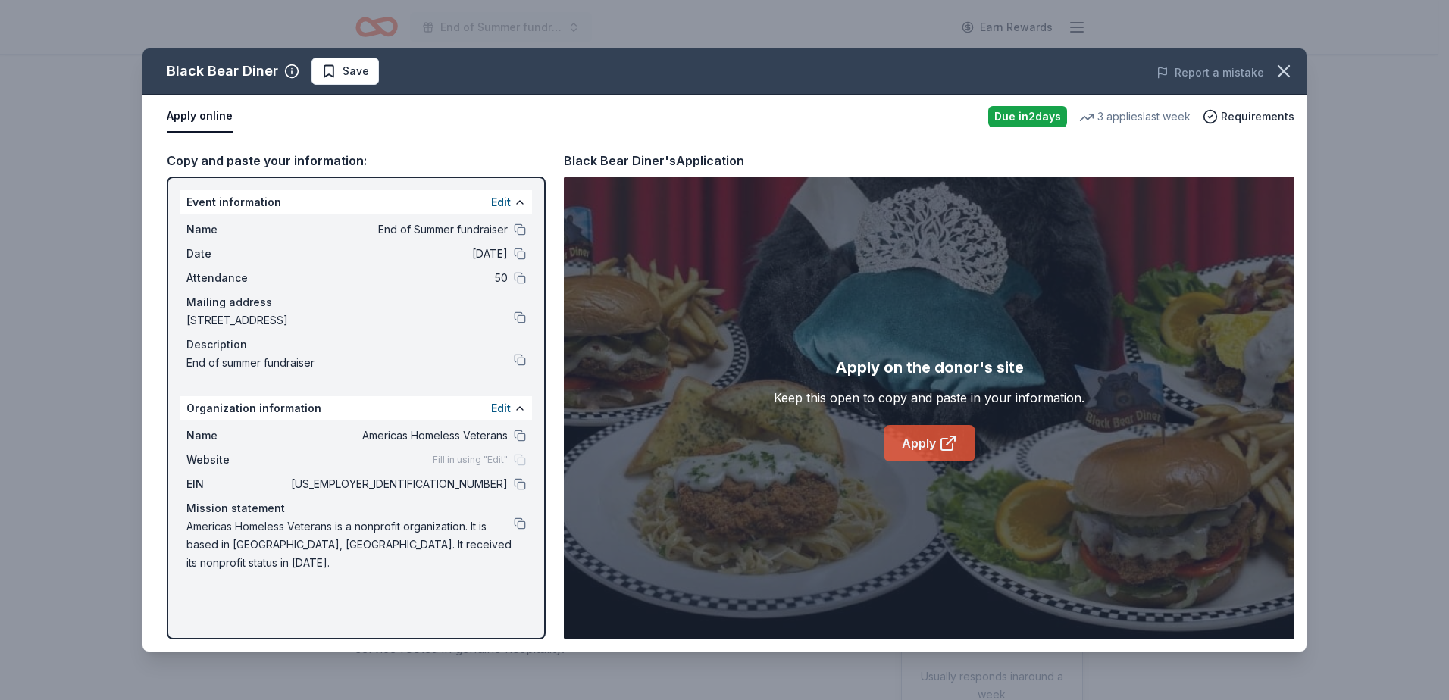
click at [927, 446] on link "Apply" at bounding box center [930, 443] width 92 height 36
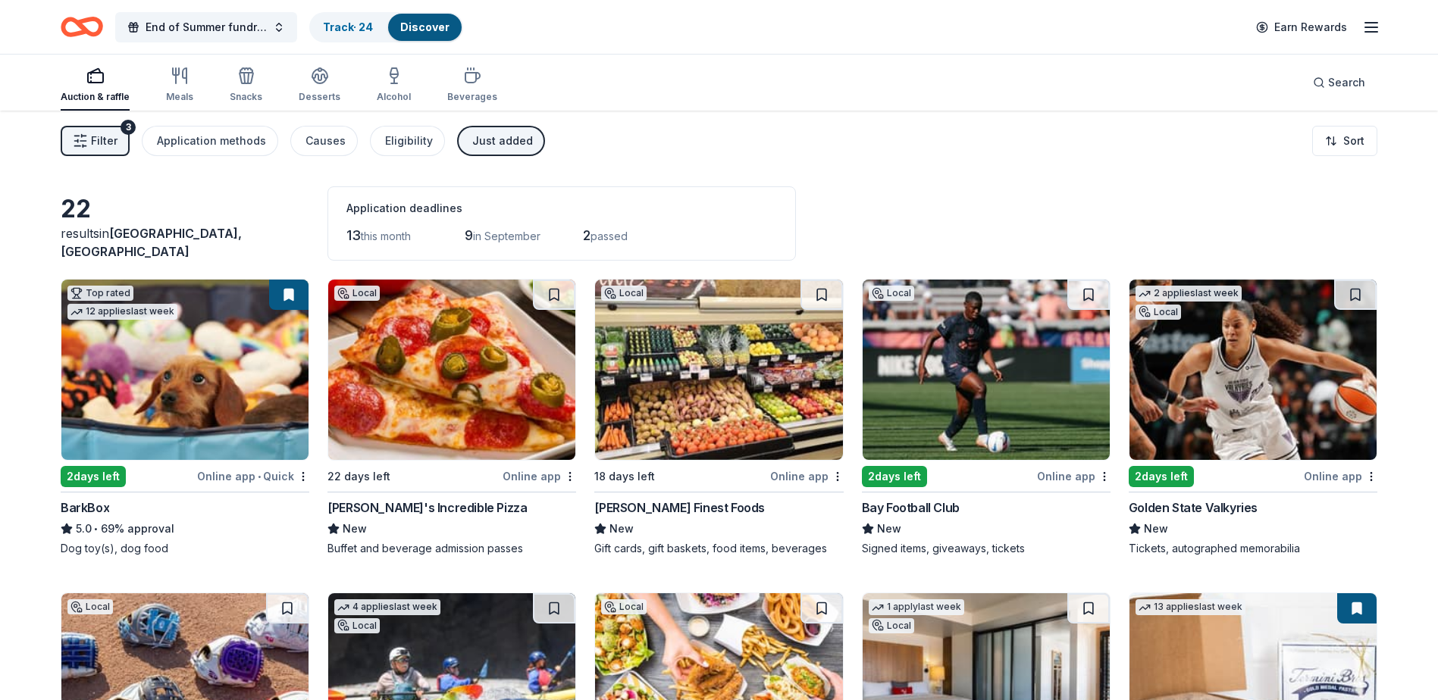
click at [98, 92] on div "Auction & raffle" at bounding box center [95, 97] width 69 height 12
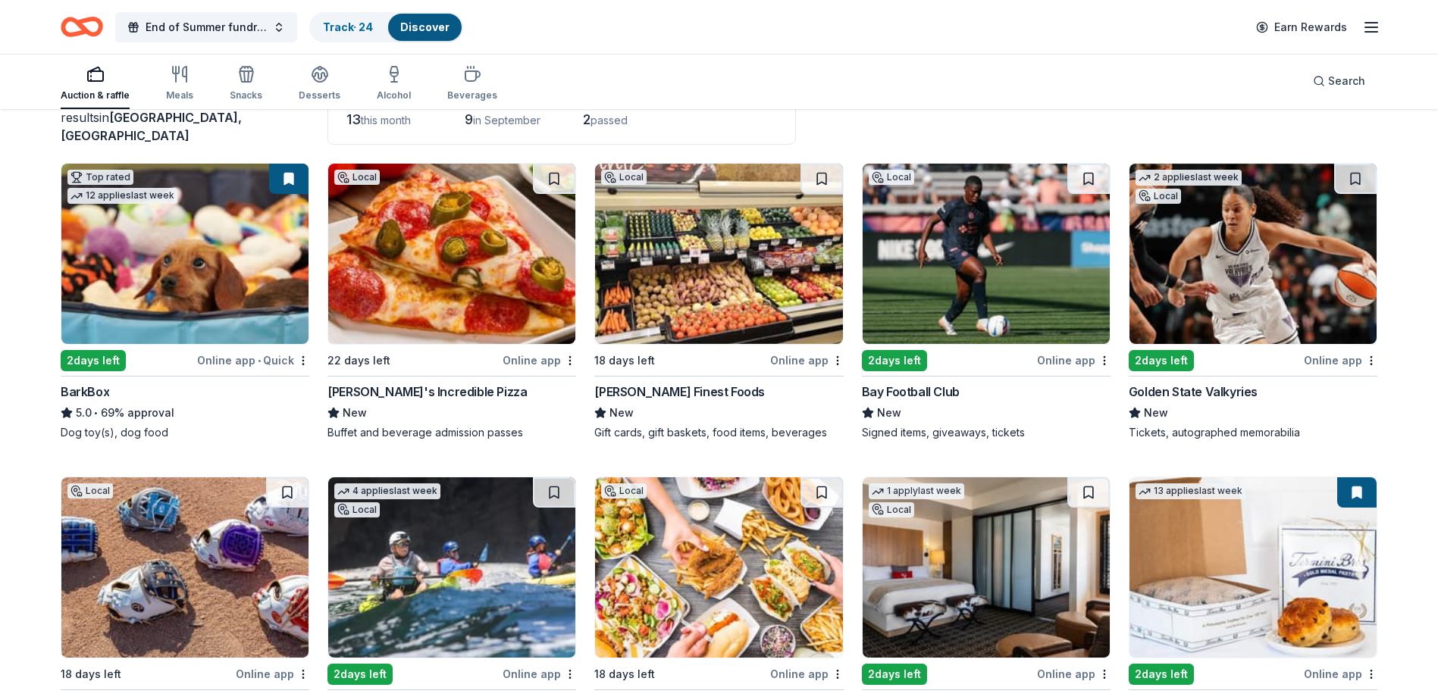
scroll to position [115, 0]
